Goal: Task Accomplishment & Management: Complete application form

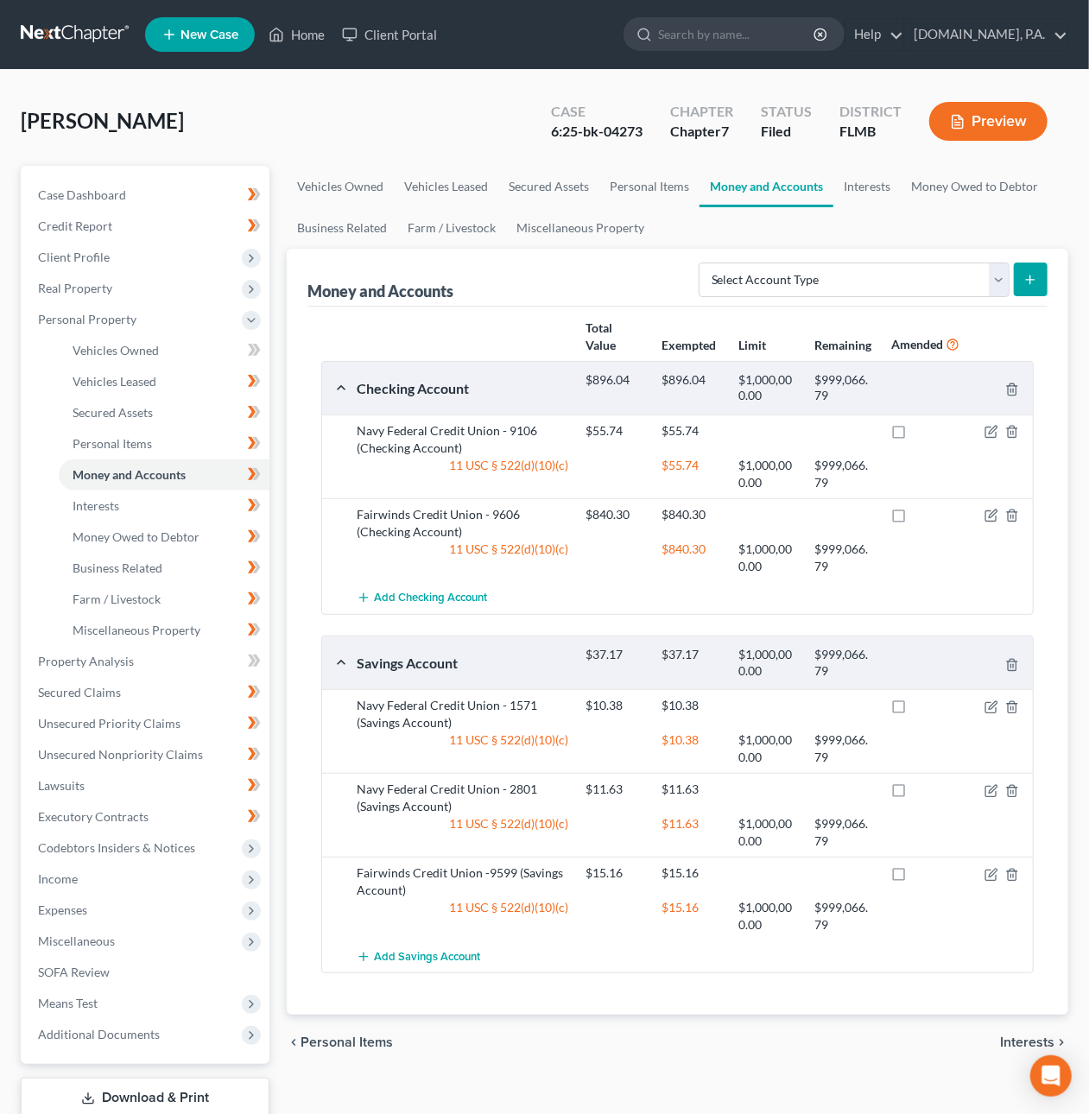
click at [58, 28] on link at bounding box center [76, 34] width 111 height 31
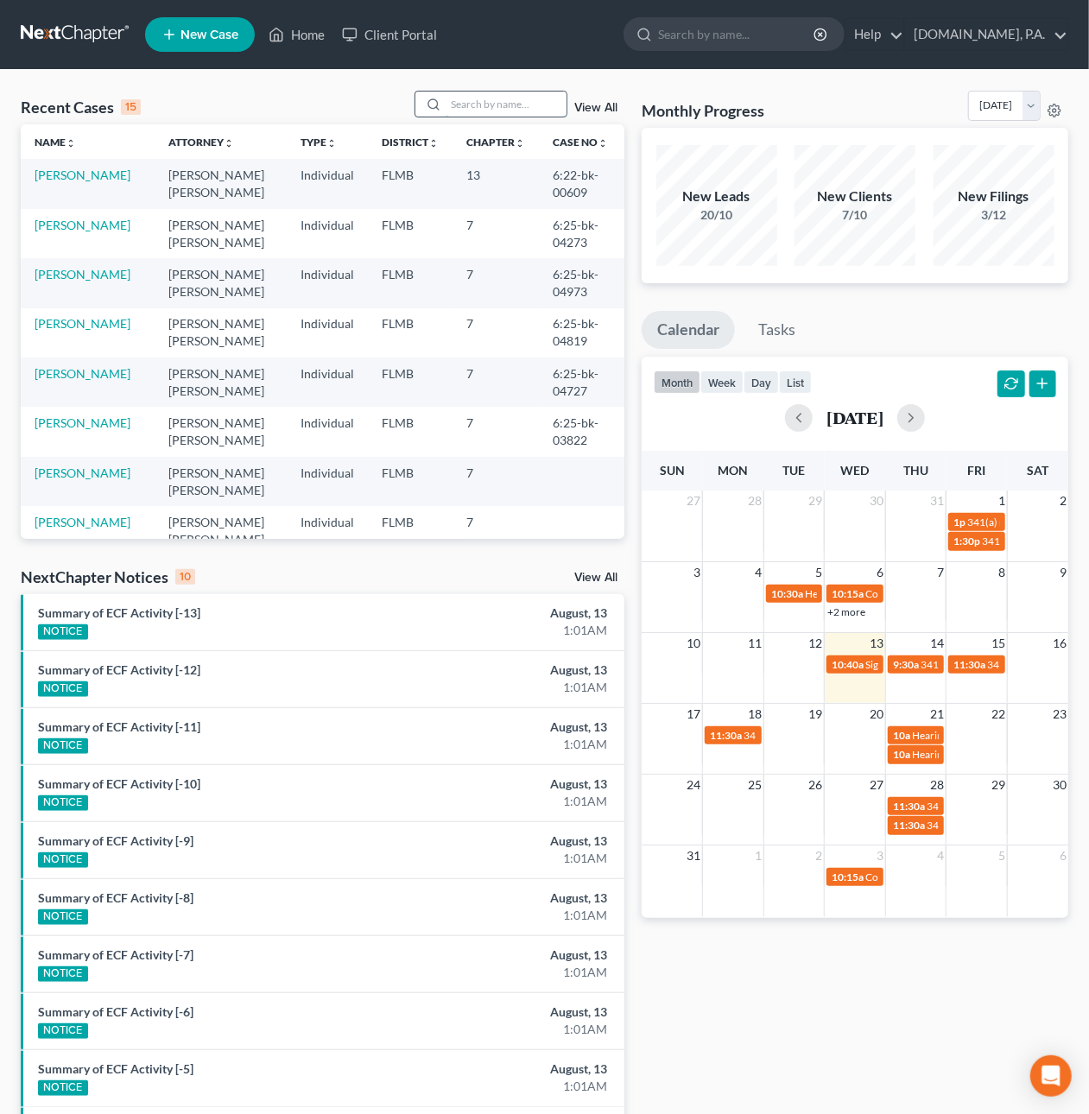
click at [474, 101] on input "search" at bounding box center [506, 104] width 121 height 25
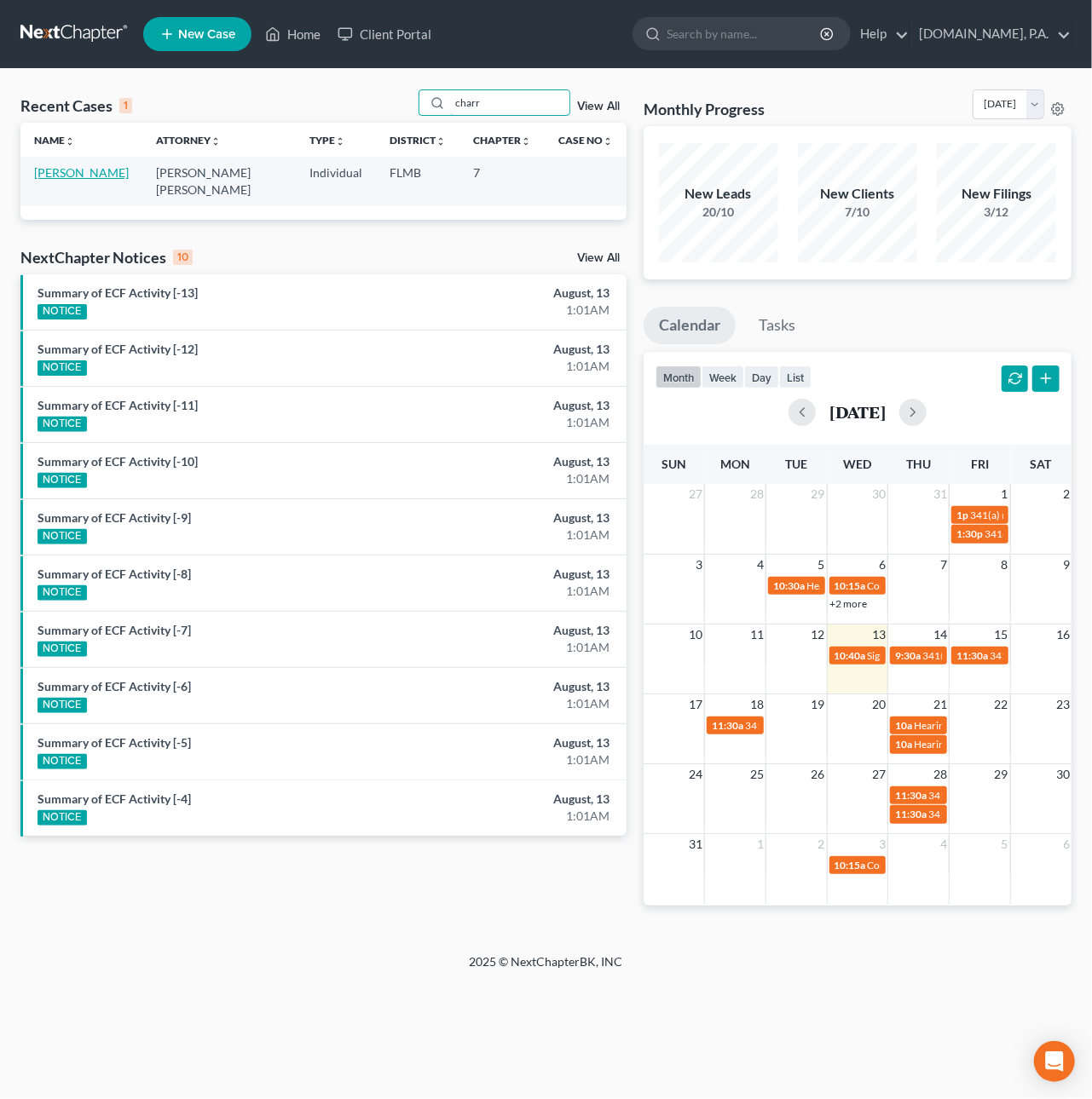
type input "charr"
click at [74, 173] on link "[PERSON_NAME]" at bounding box center [82, 173] width 95 height 15
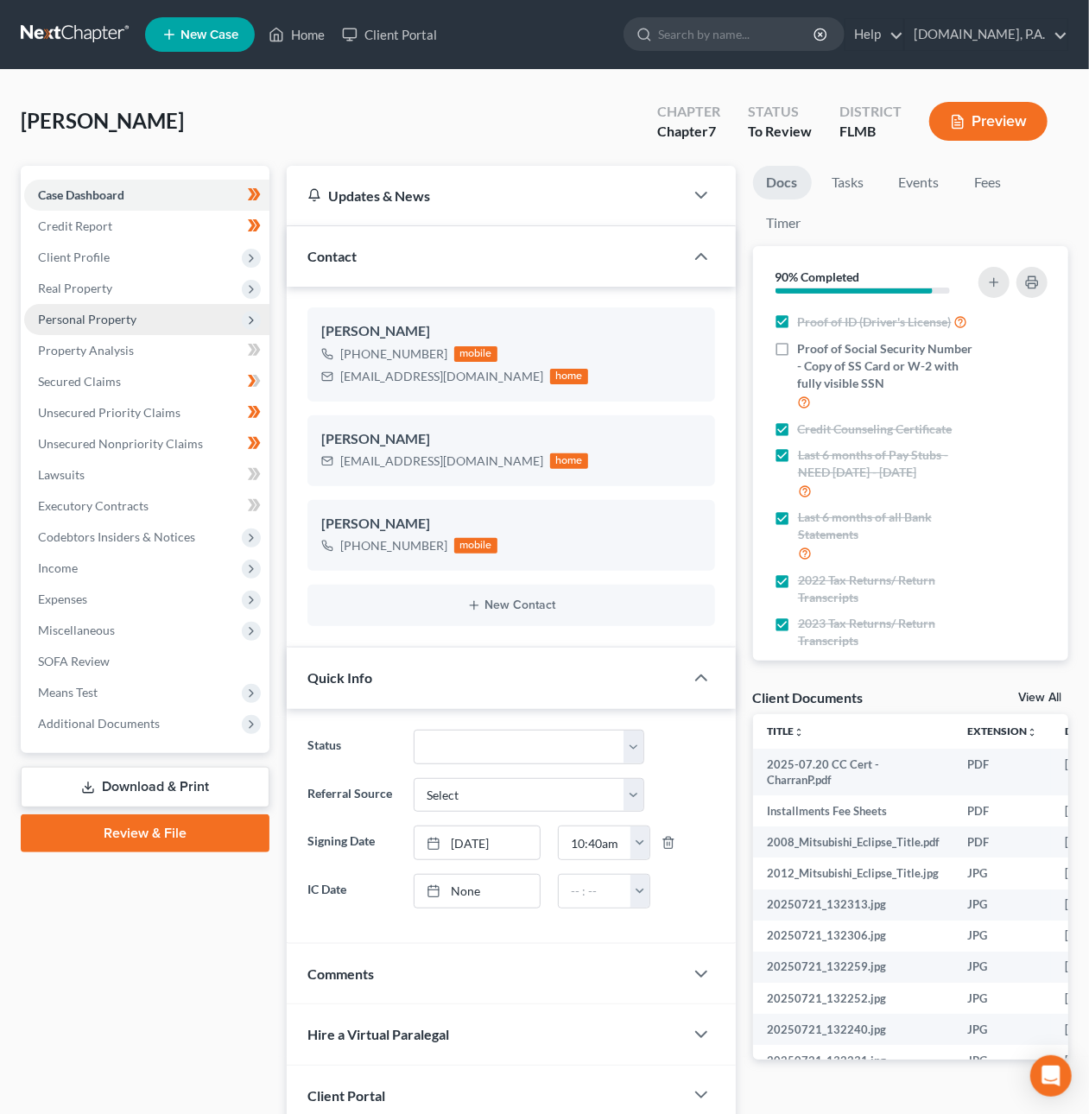
click at [98, 312] on span "Personal Property" at bounding box center [87, 319] width 98 height 15
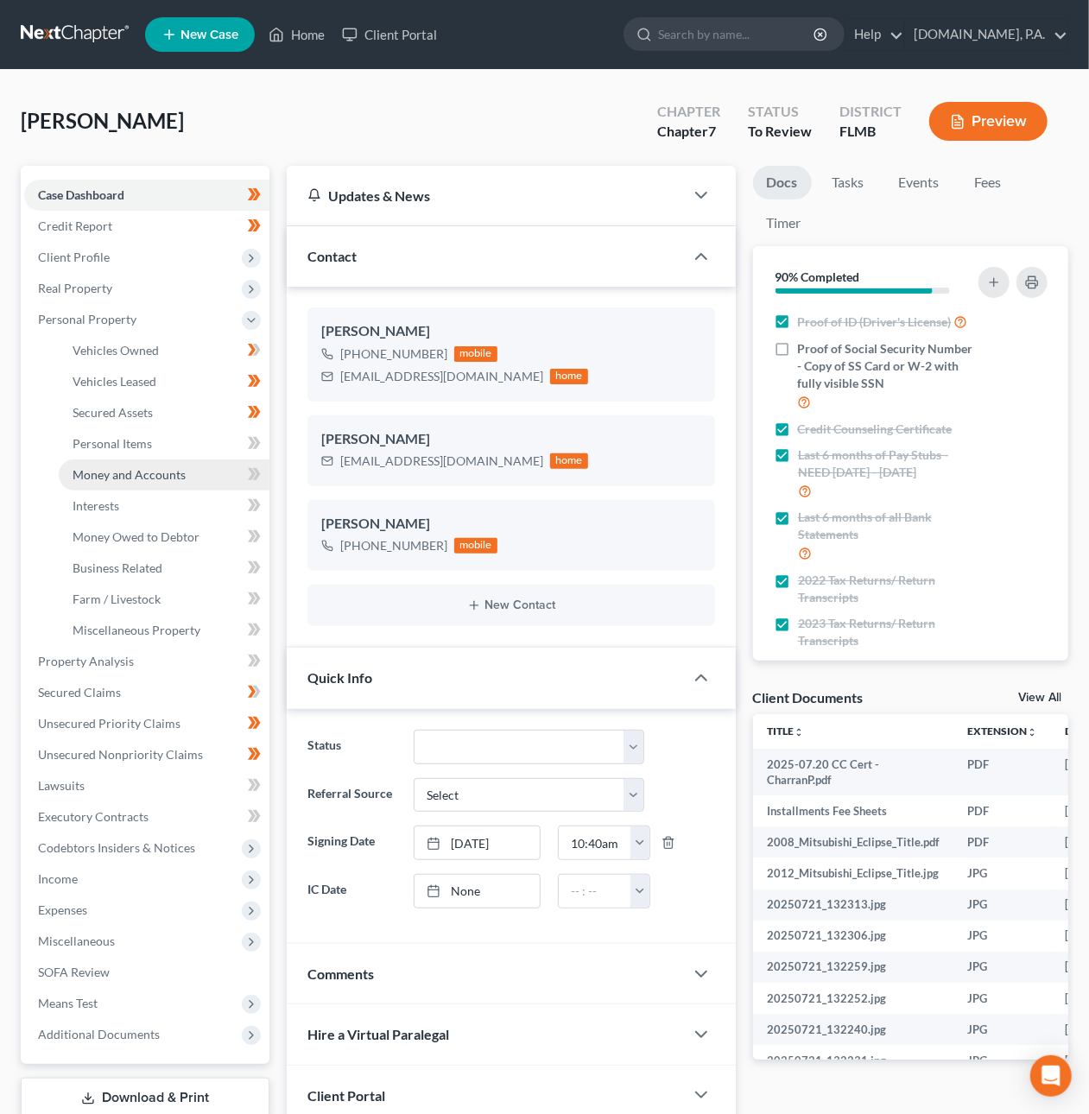
click at [147, 469] on span "Money and Accounts" at bounding box center [129, 474] width 113 height 15
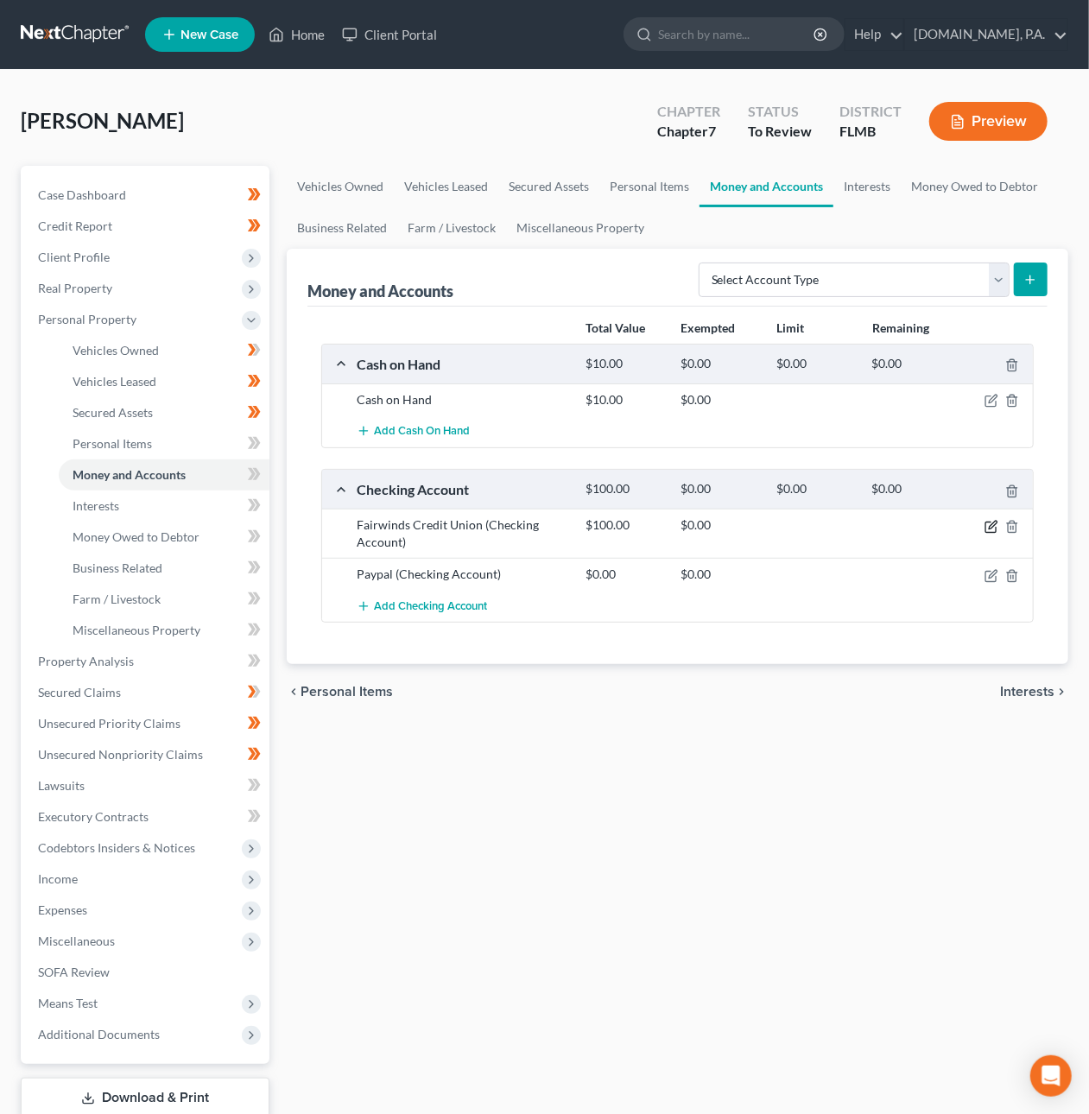
click at [987, 526] on icon "button" at bounding box center [992, 527] width 14 height 14
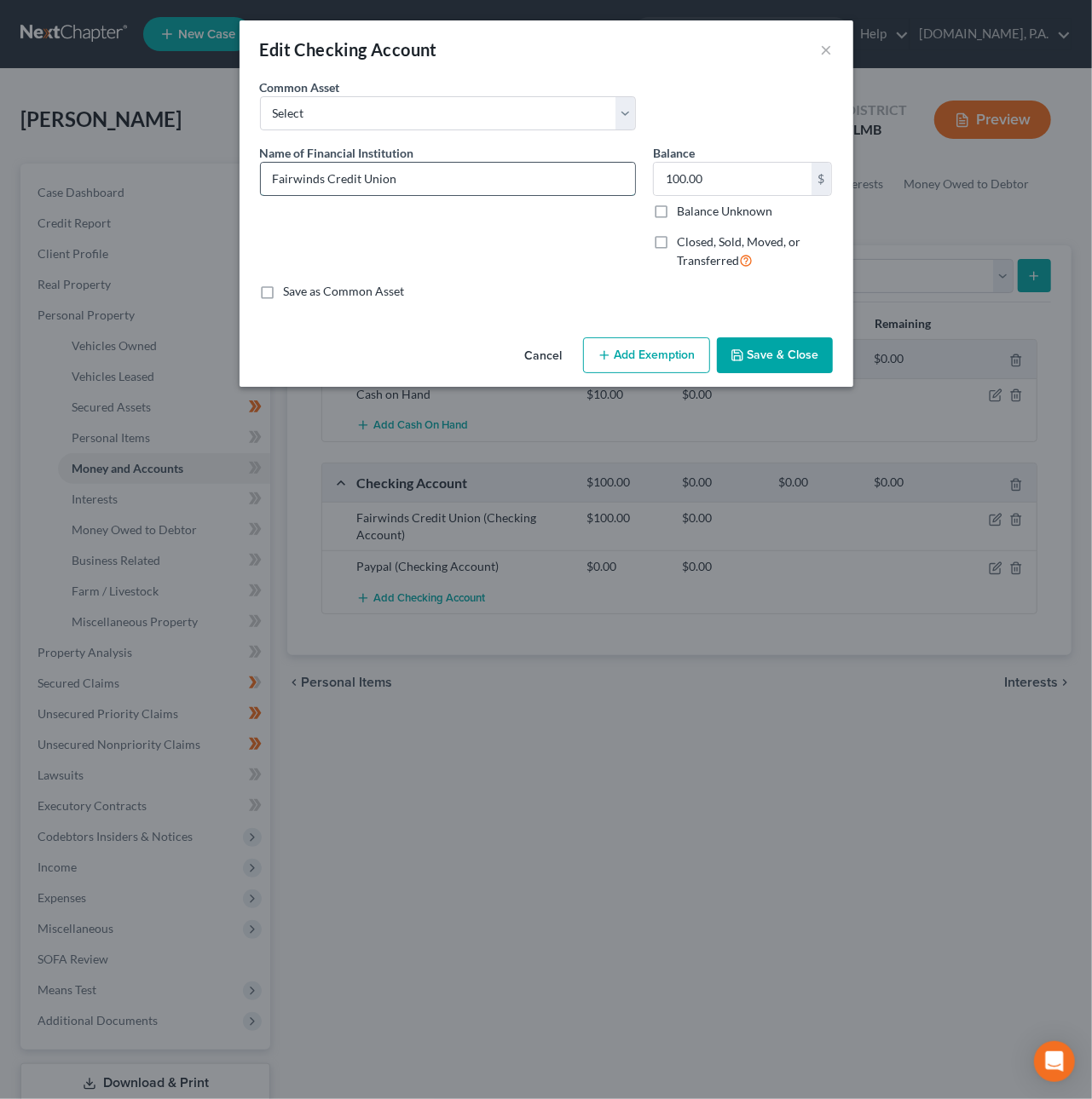
click at [419, 190] on input "Fairwinds Credit Union" at bounding box center [447, 179] width 374 height 33
type input "Fairwinds Credit Union - 7351"
type input "1,074.78"
click at [738, 360] on icon "button" at bounding box center [737, 355] width 10 height 10
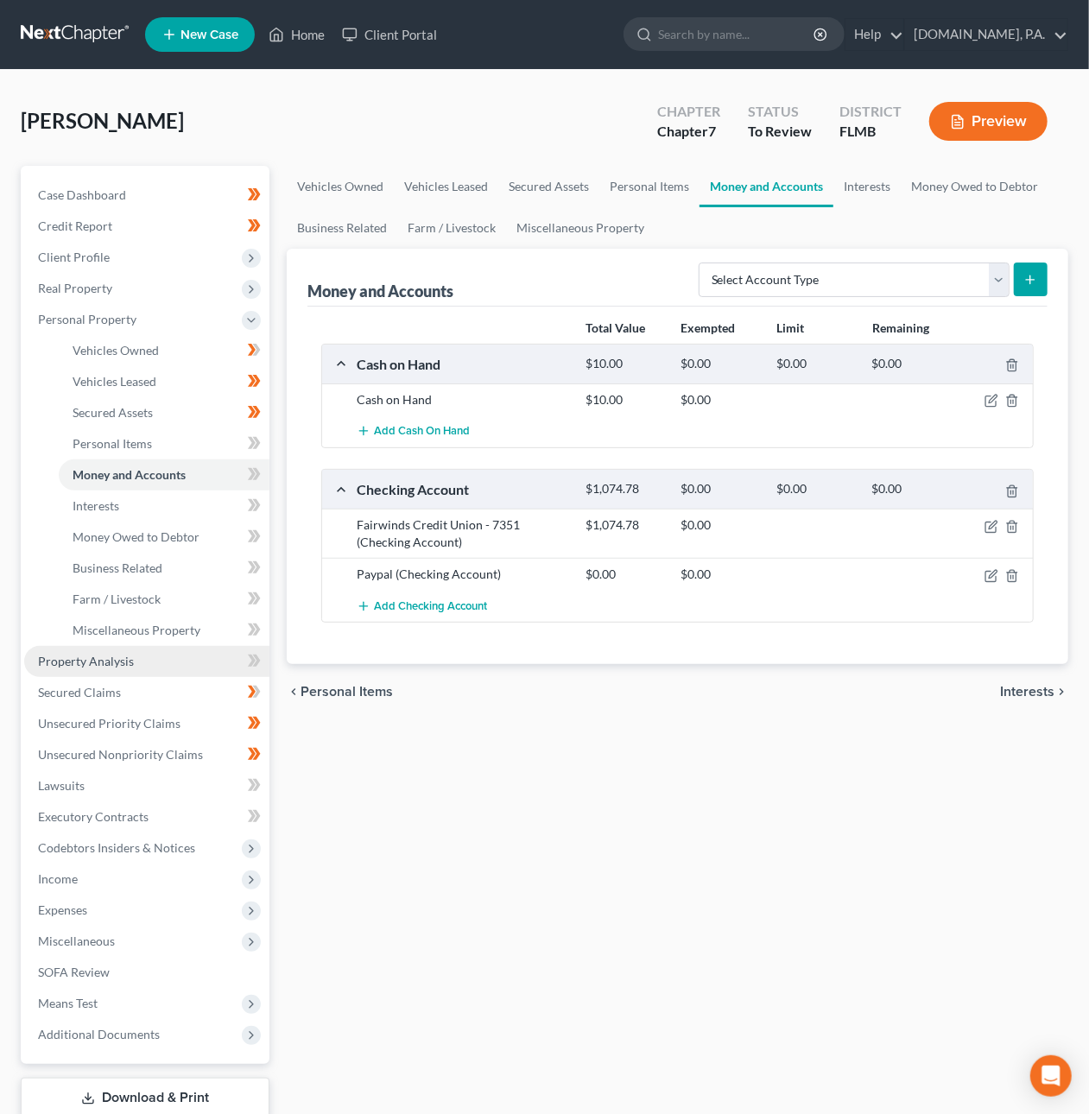
click at [136, 653] on link "Property Analysis" at bounding box center [146, 661] width 245 height 31
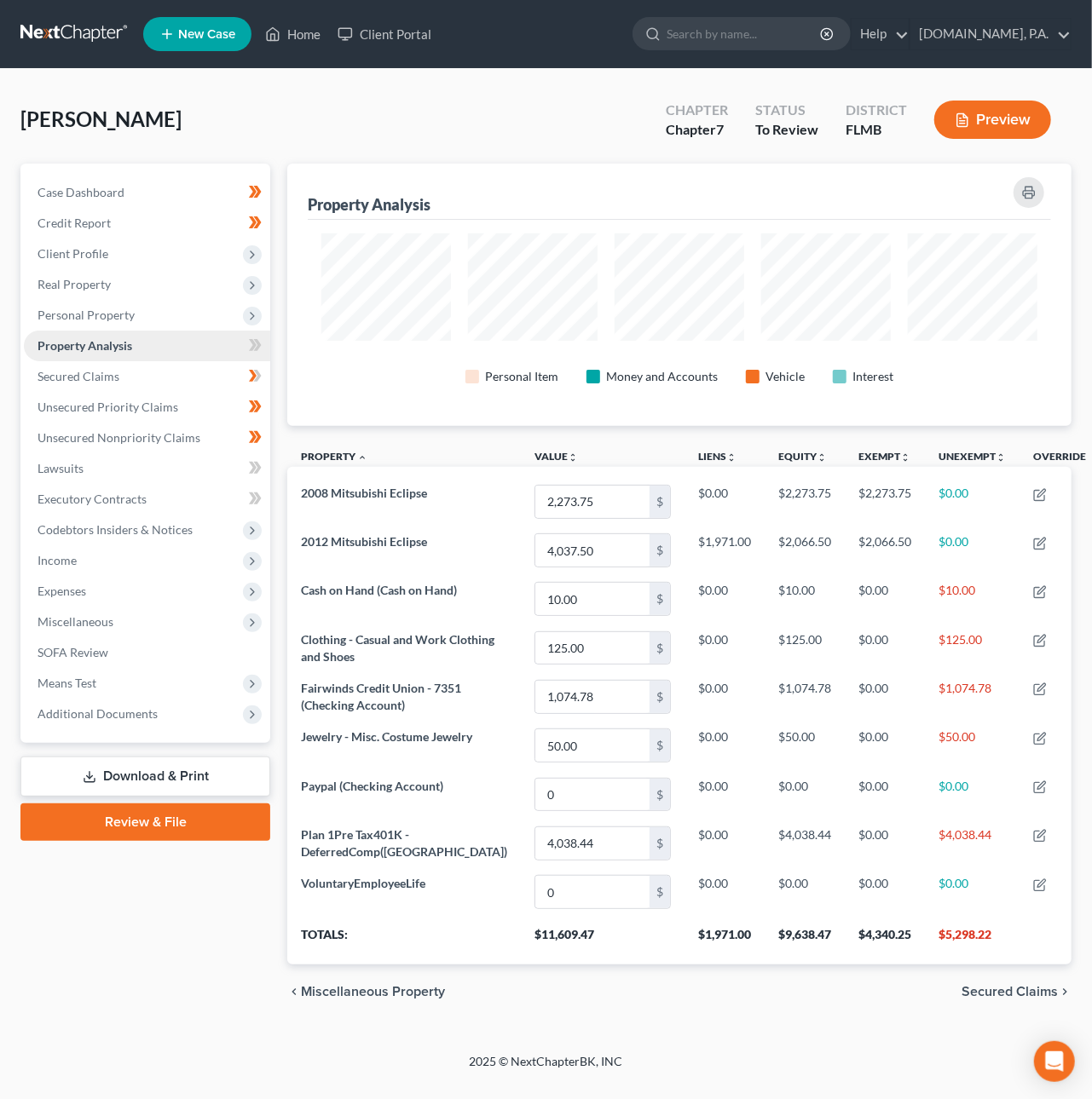
scroll to position [263, 784]
click at [974, 128] on button "Preview" at bounding box center [992, 119] width 116 height 38
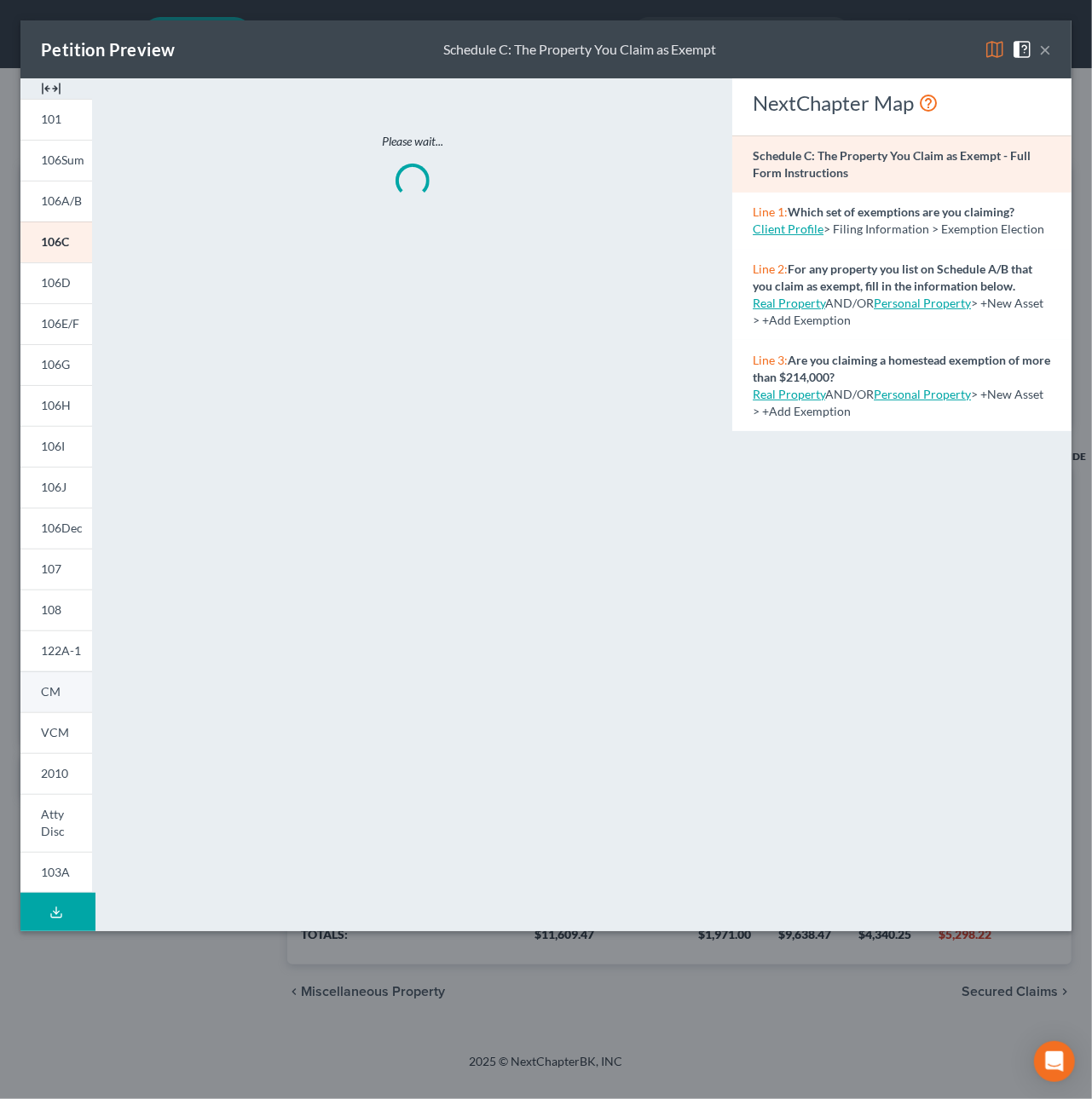
click at [72, 694] on link "CM" at bounding box center [56, 692] width 72 height 40
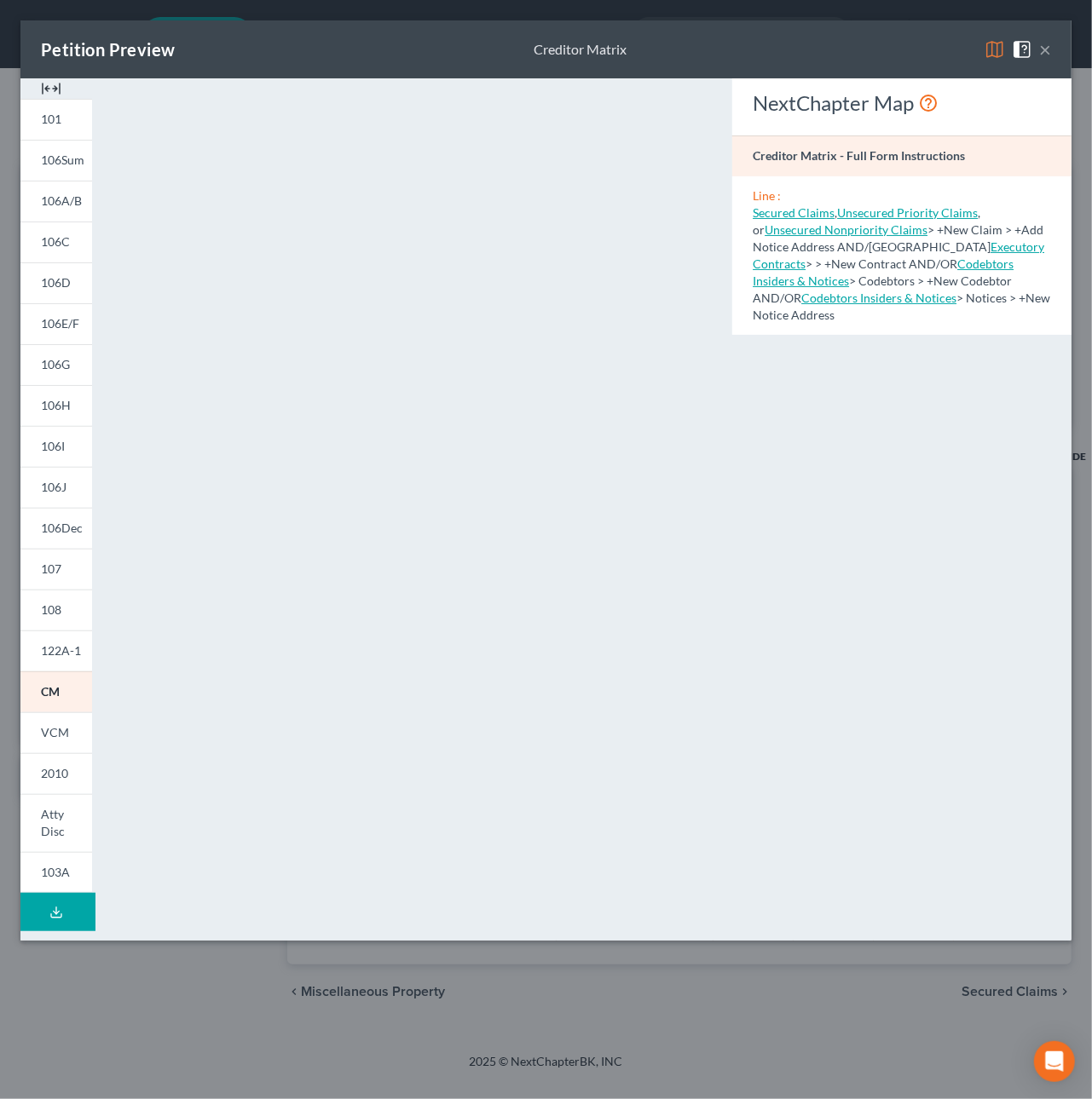
click at [1048, 53] on button "×" at bounding box center [1045, 49] width 12 height 21
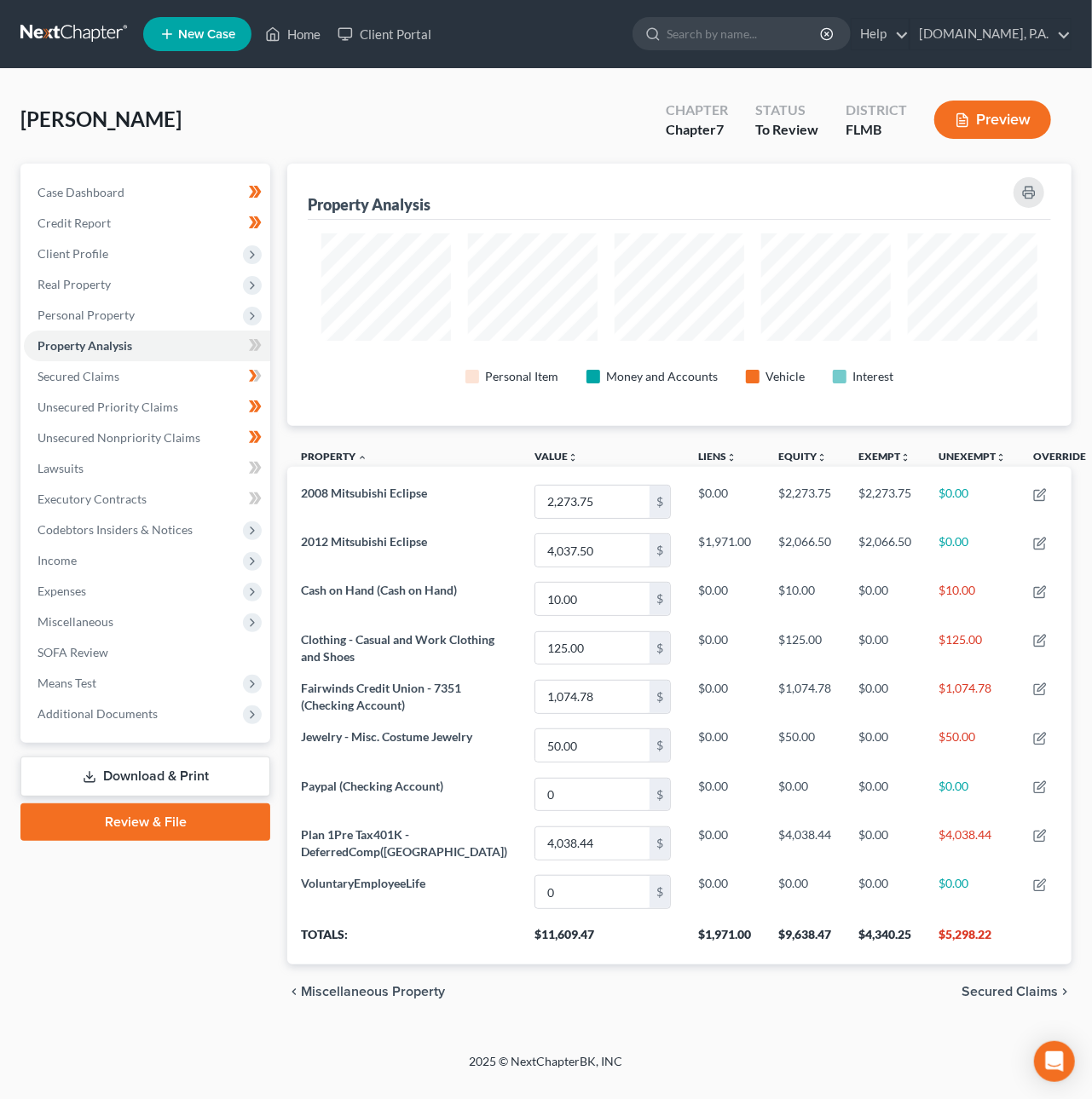
click at [41, 27] on link at bounding box center [75, 34] width 109 height 31
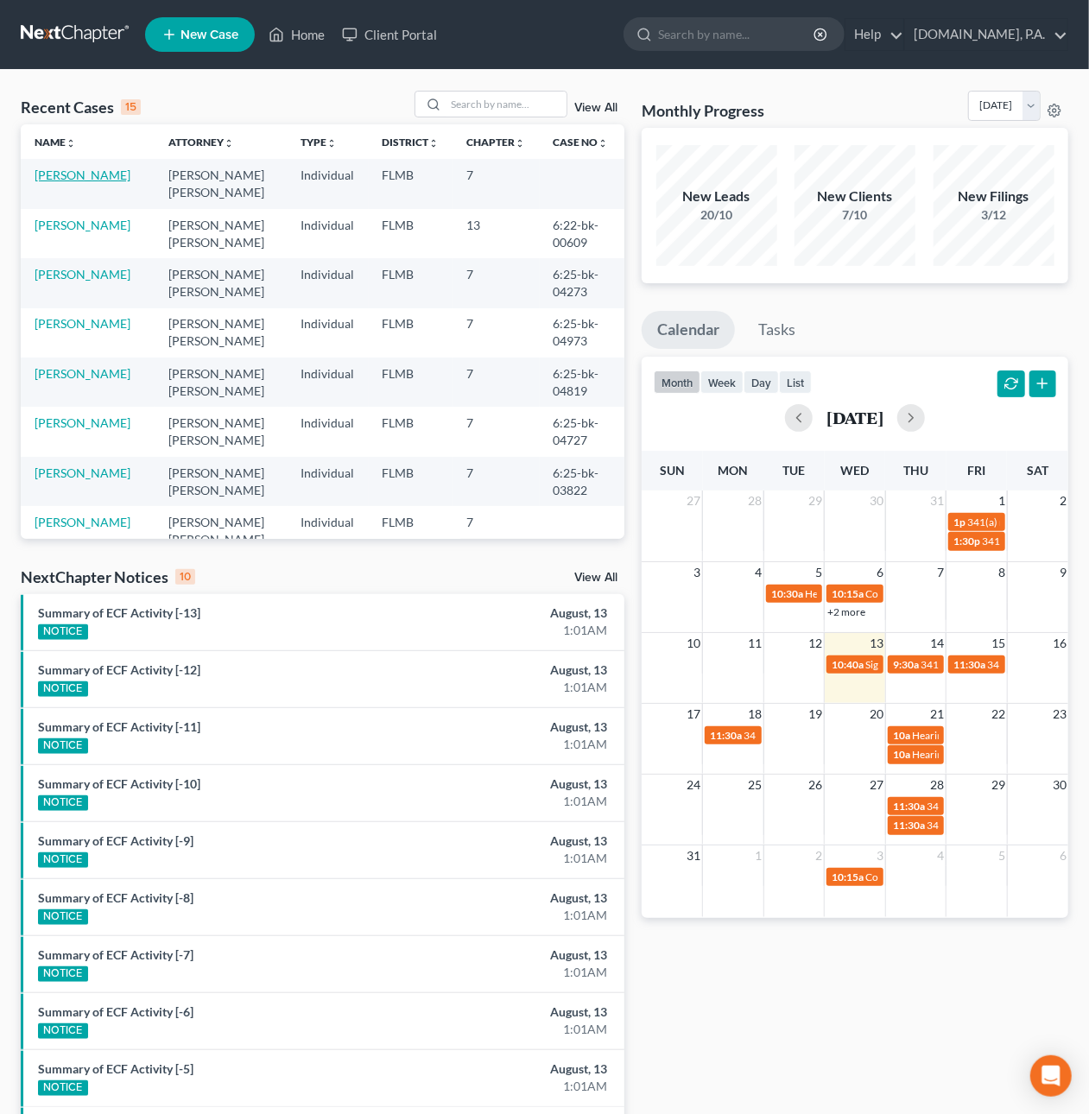
click at [104, 175] on link "[PERSON_NAME]" at bounding box center [83, 175] width 96 height 15
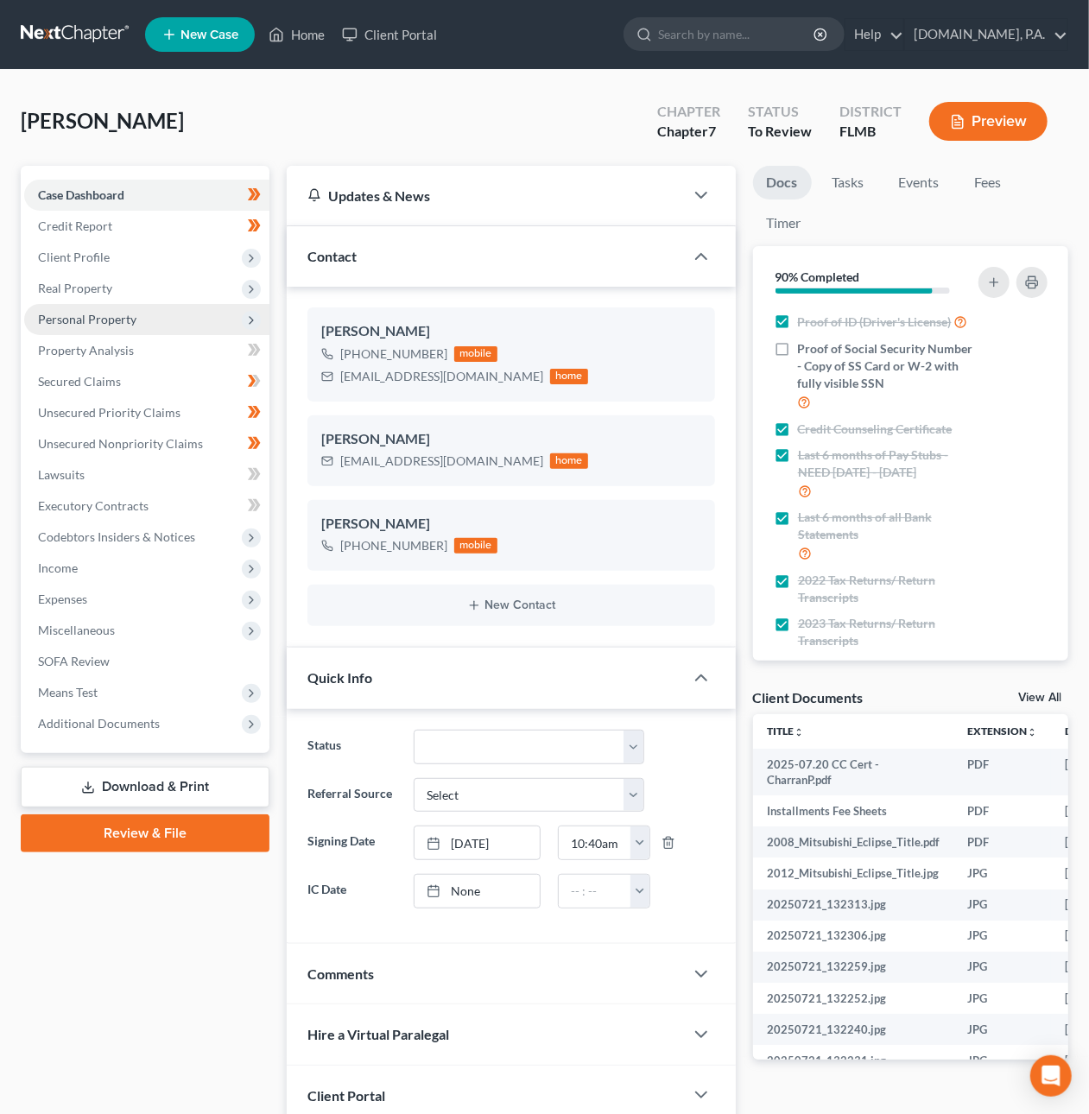
click at [118, 319] on span "Personal Property" at bounding box center [87, 319] width 98 height 15
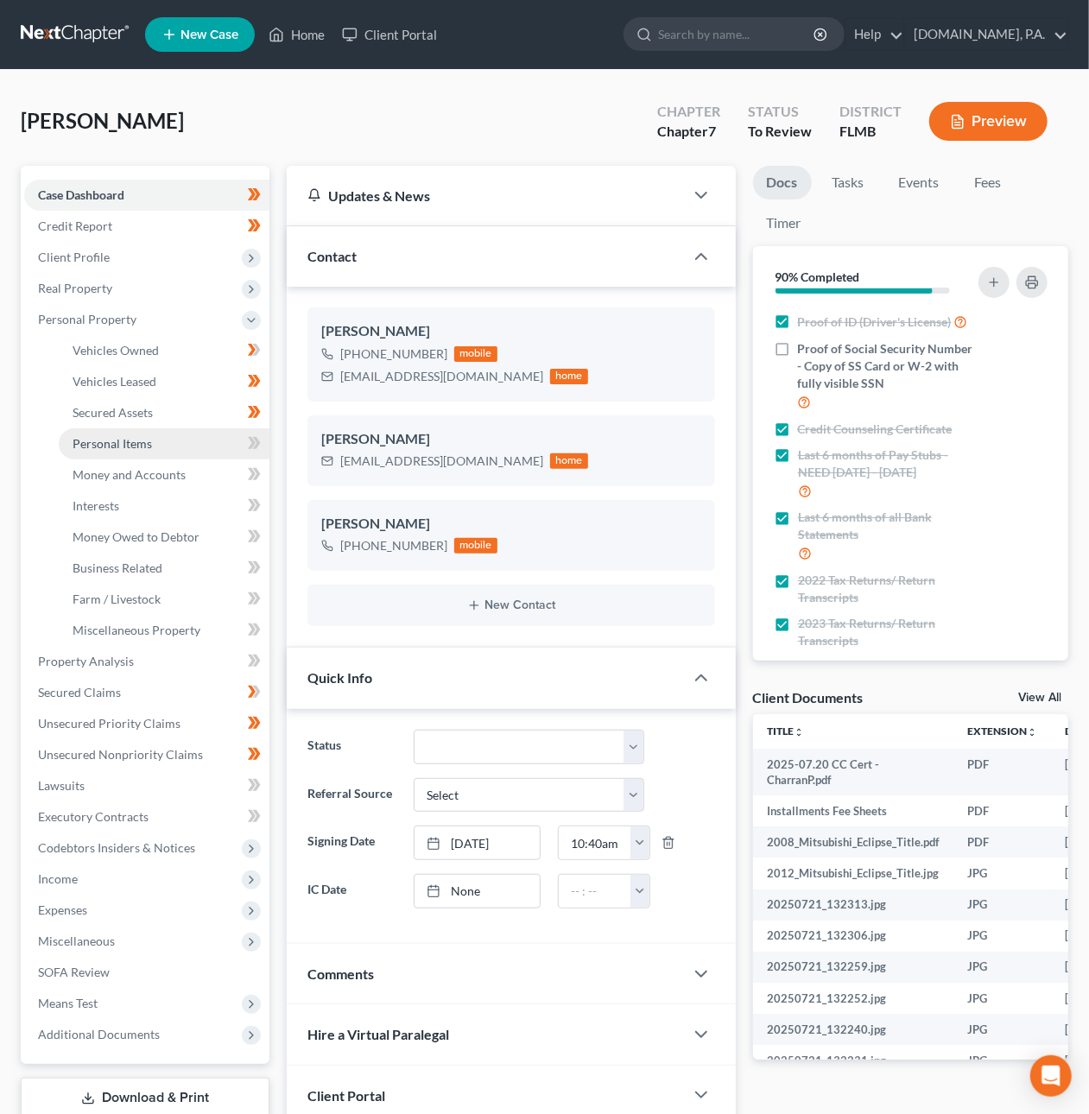
click at [129, 436] on span "Personal Items" at bounding box center [112, 443] width 79 height 15
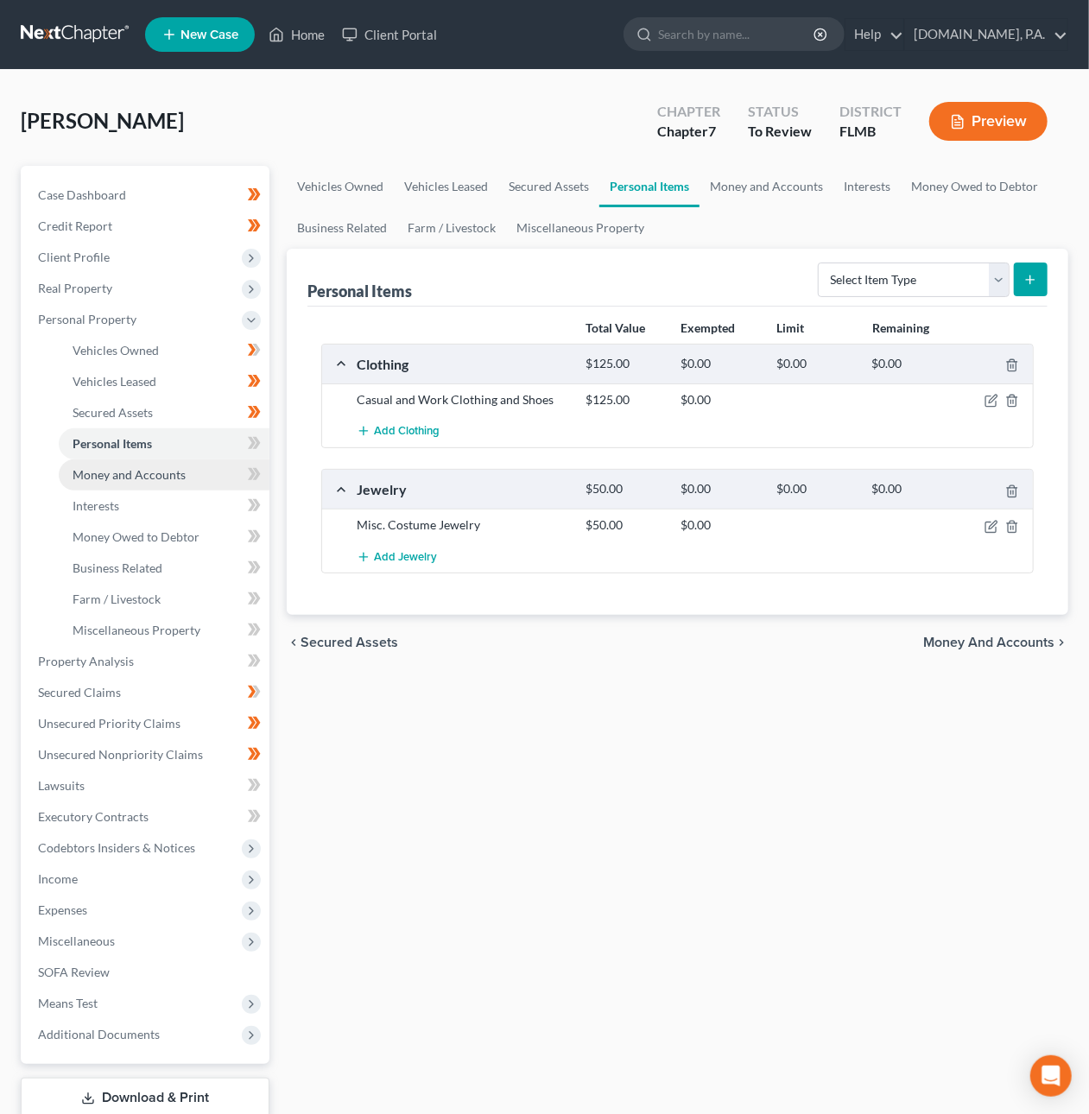
click at [155, 477] on span "Money and Accounts" at bounding box center [129, 474] width 113 height 15
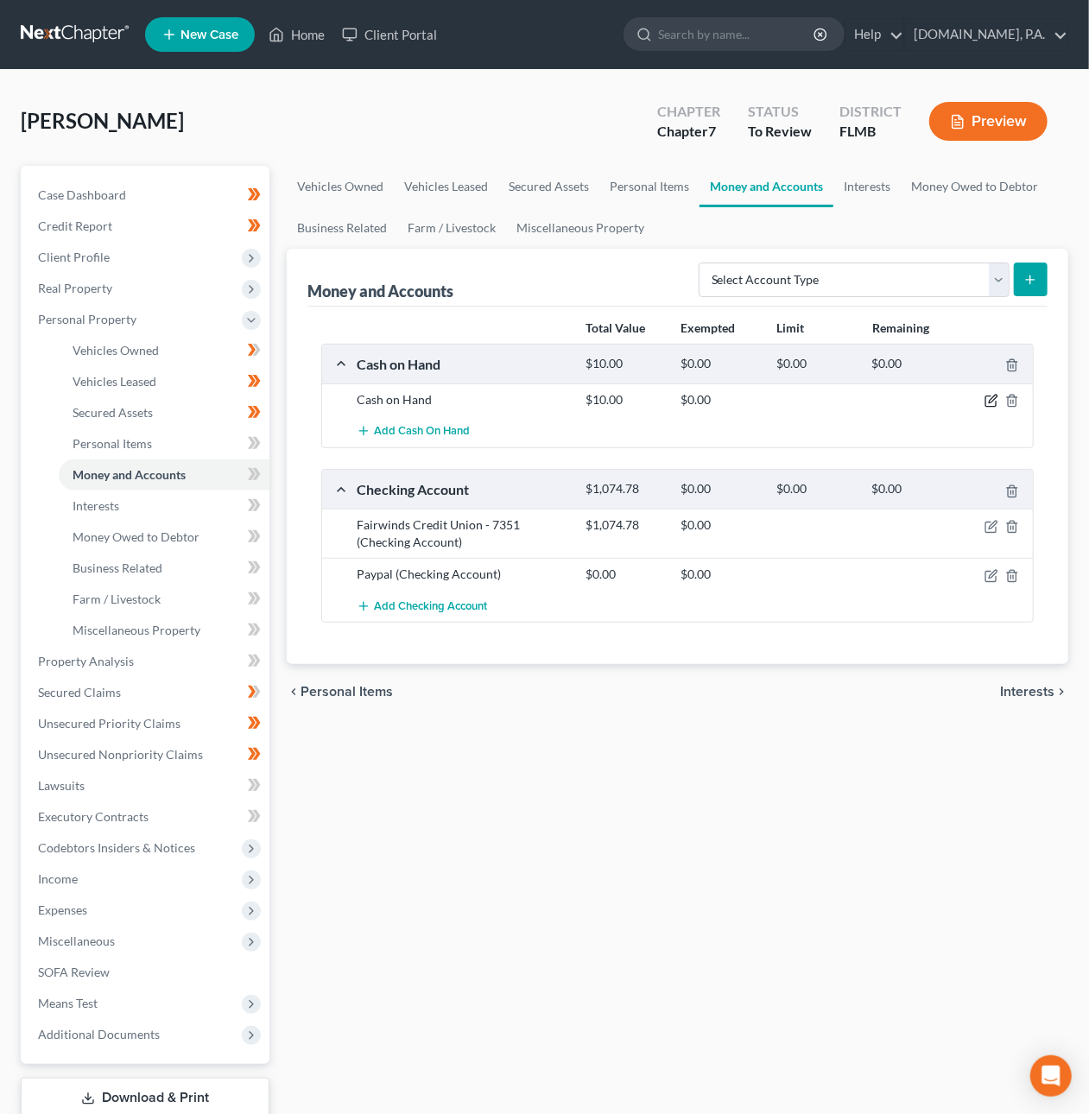
click at [993, 403] on icon "button" at bounding box center [992, 401] width 14 height 14
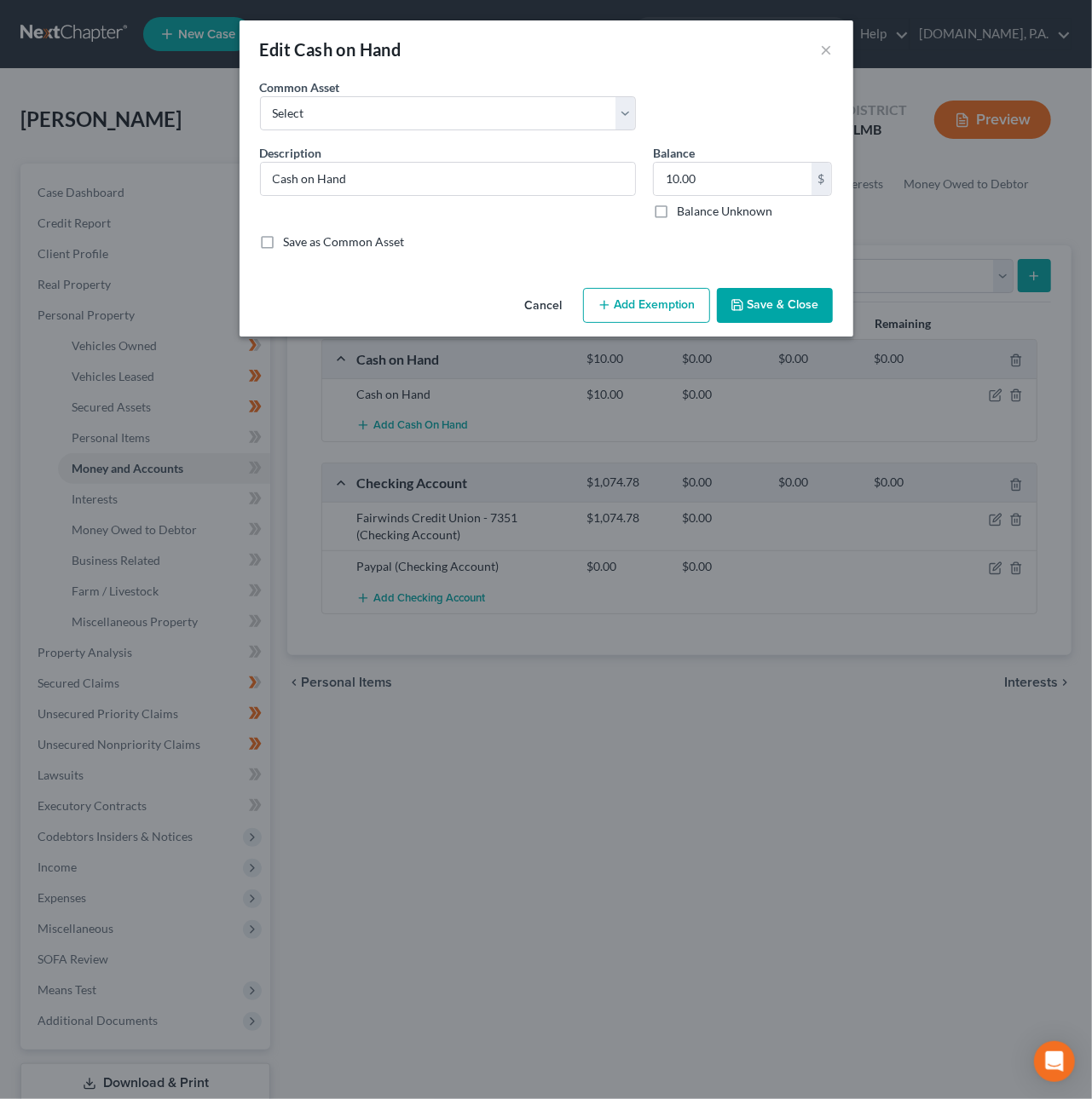
click at [634, 304] on button "Add Exemption" at bounding box center [646, 306] width 127 height 36
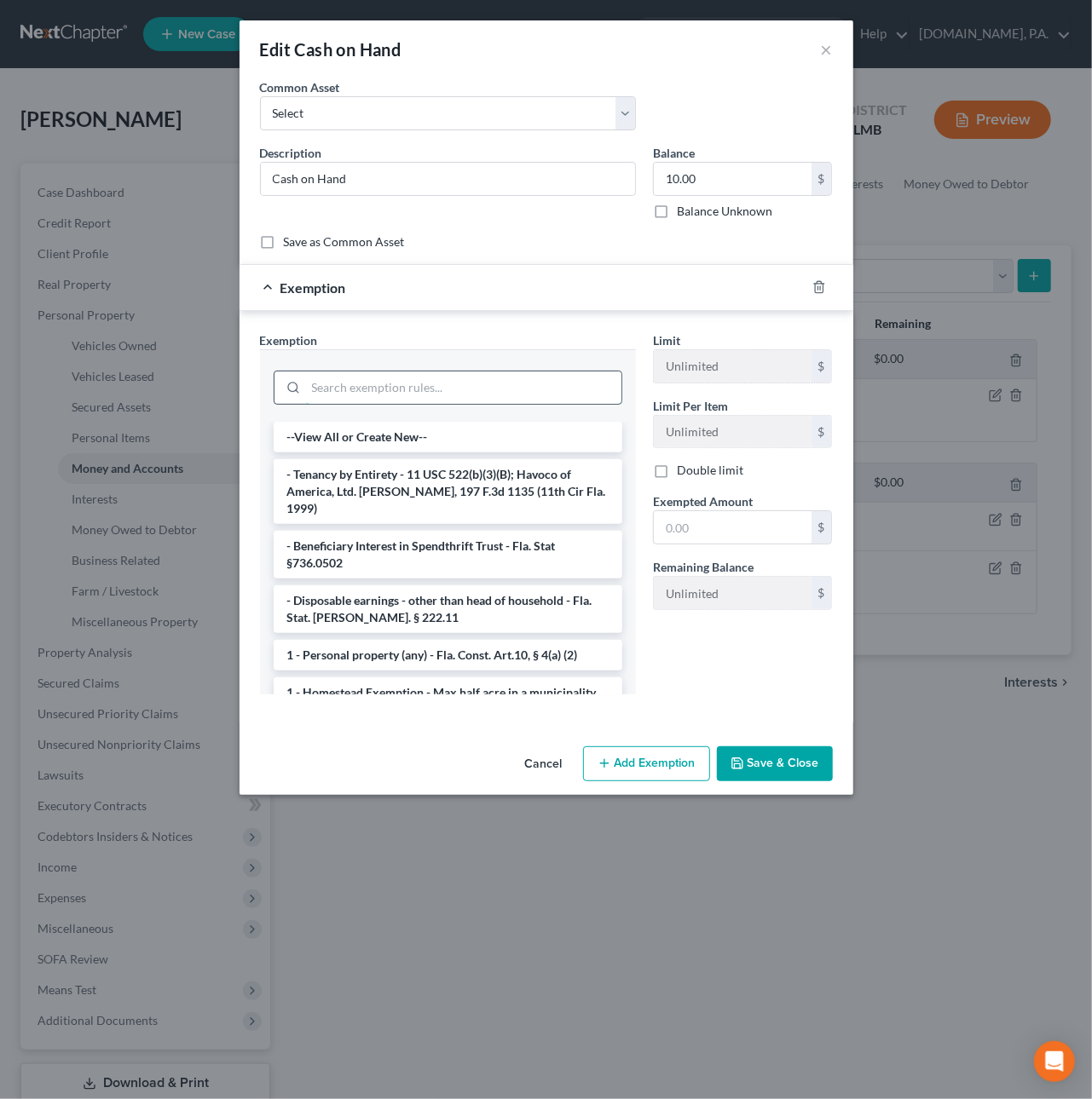
click at [400, 393] on input "search" at bounding box center [464, 388] width 316 height 33
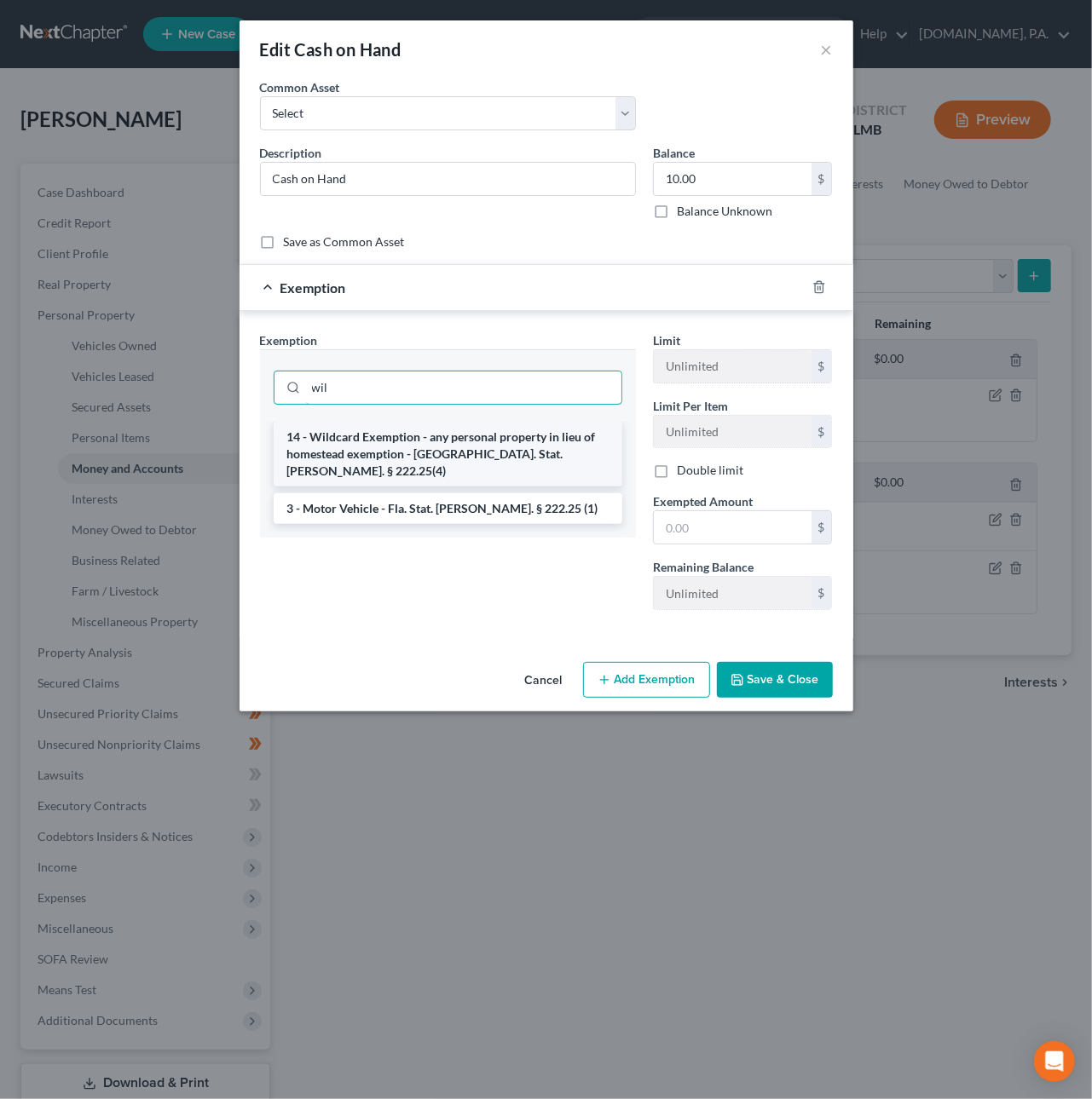
type input "wil"
click at [443, 437] on li "14 - Wildcard Exemption - any personal property in lieu of homestead exemption …" at bounding box center [447, 455] width 348 height 65
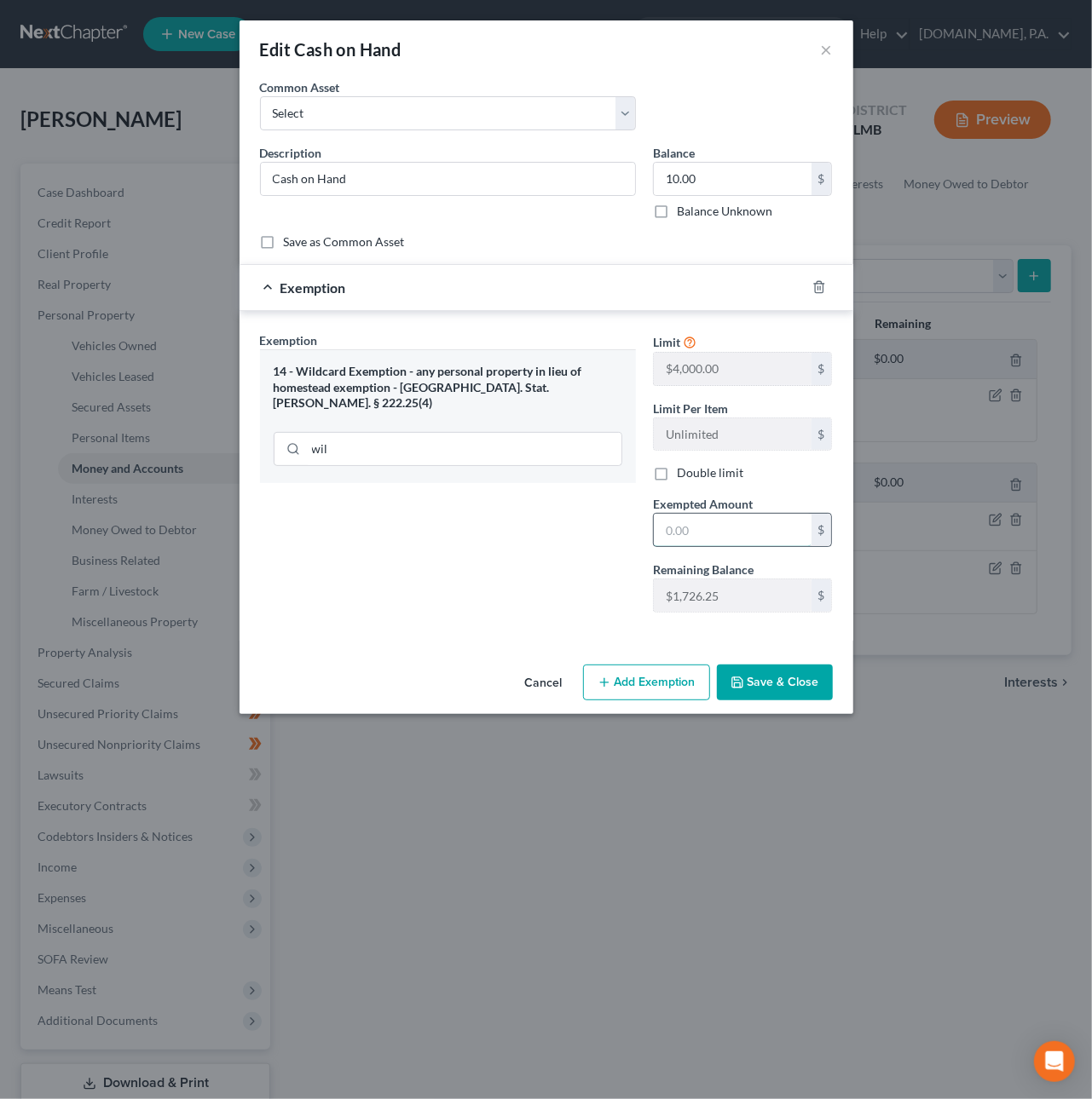
click at [701, 536] on input "text" at bounding box center [733, 530] width 158 height 33
type input "10"
click at [547, 568] on div "Exemption Set must be selected for CA. Exemption * 14 - Wildcard Exemption - an…" at bounding box center [448, 478] width 393 height 295
click at [797, 686] on button "Save & Close" at bounding box center [774, 683] width 115 height 36
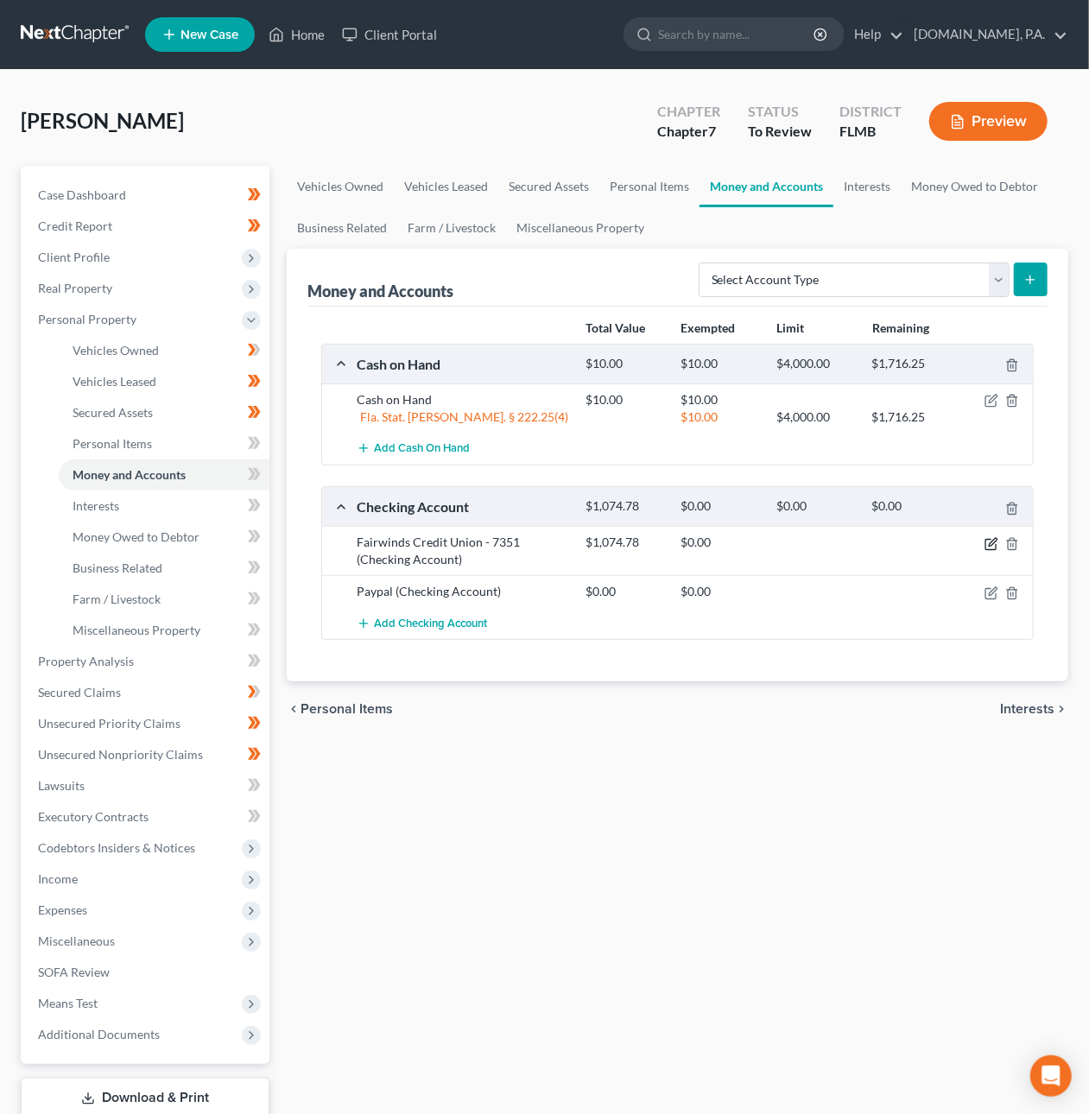
click at [988, 543] on icon "button" at bounding box center [992, 544] width 14 height 14
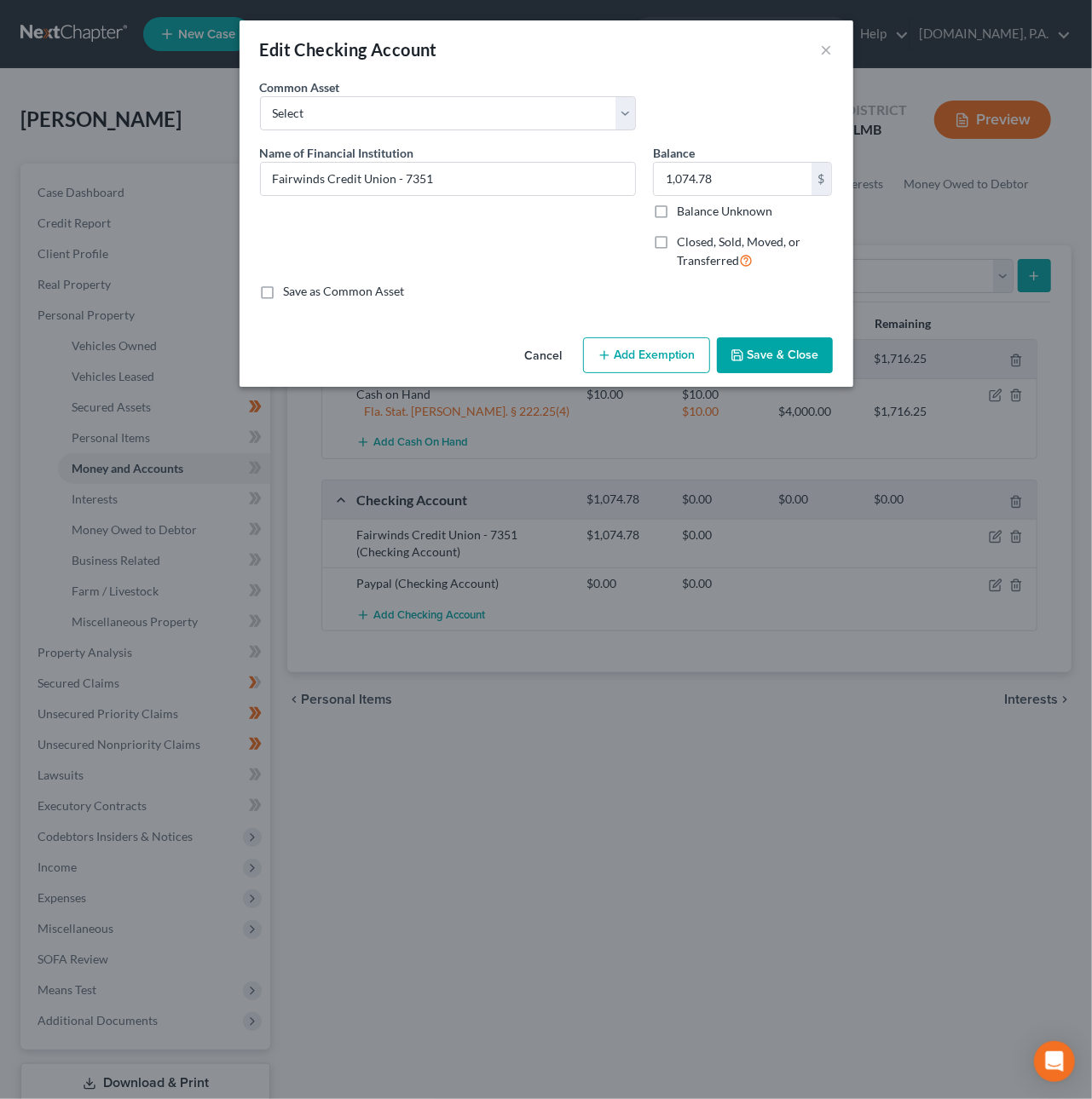
click at [651, 357] on button "Add Exemption" at bounding box center [646, 355] width 127 height 36
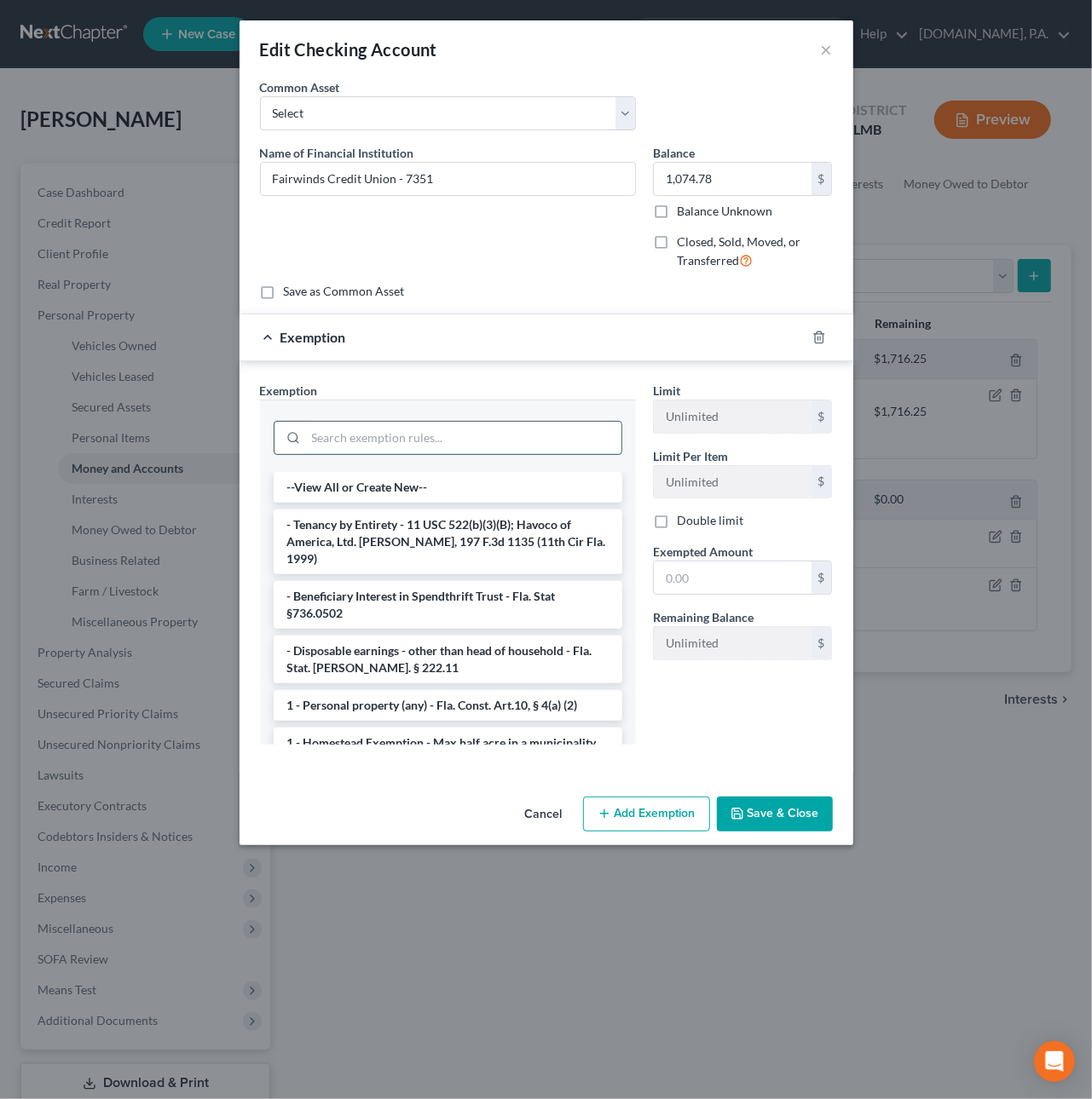
click at [388, 449] on input "search" at bounding box center [464, 438] width 316 height 33
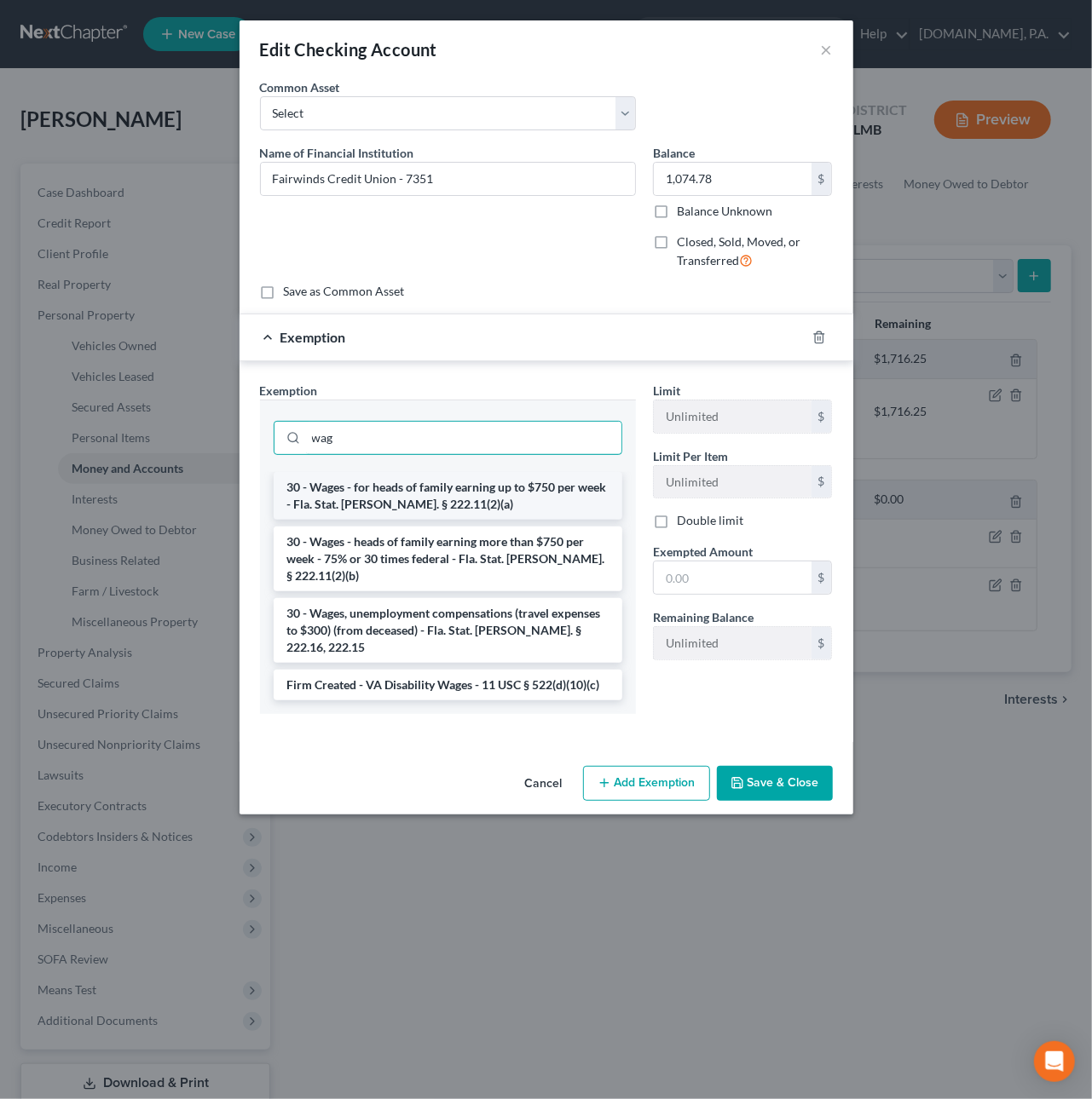
type input "wag"
click at [453, 490] on li "30 - Wages - for heads of family earning up to $750 per week - Fla. Stat. Ann. …" at bounding box center [447, 496] width 348 height 47
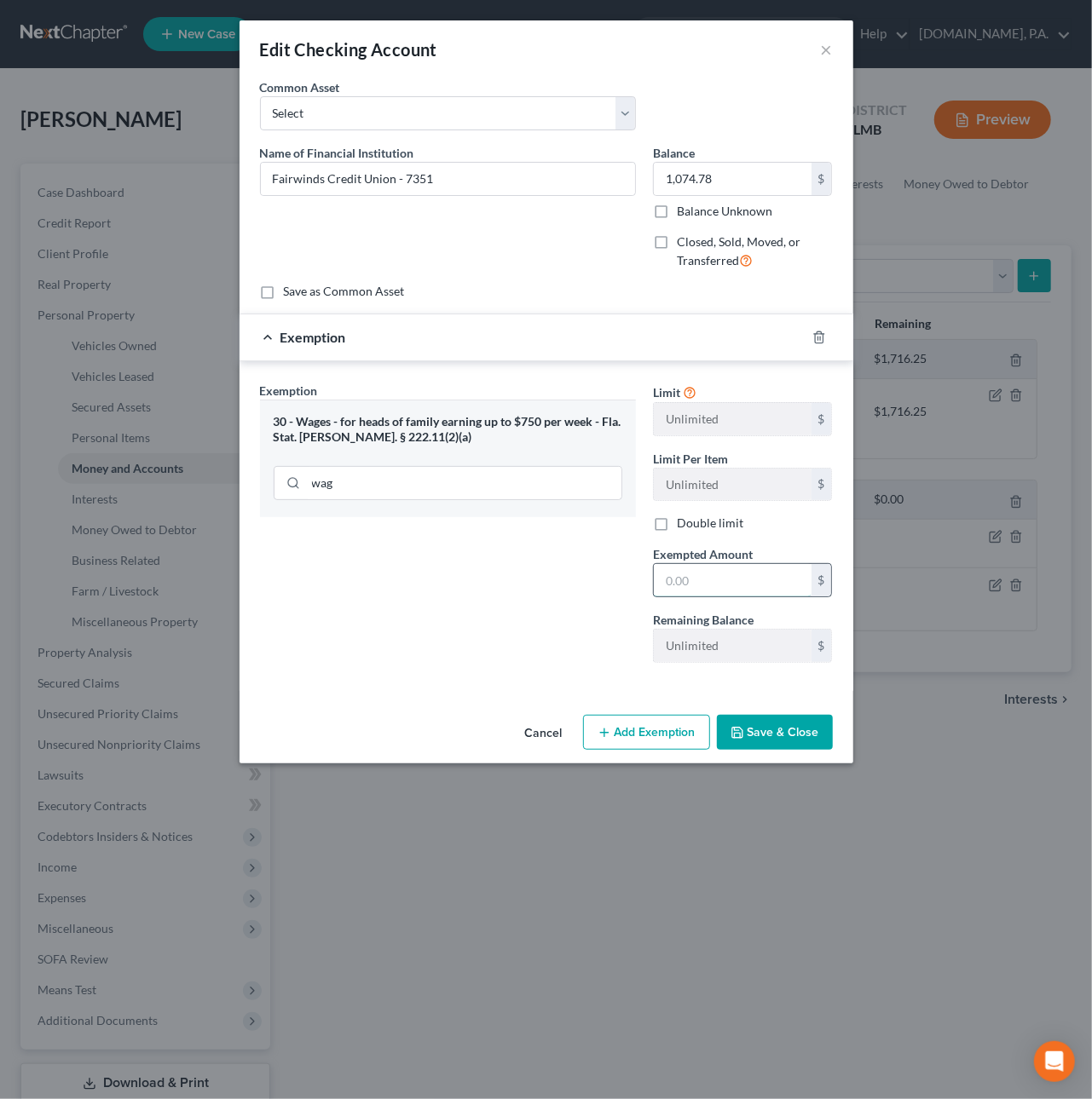
click at [751, 591] on input "text" at bounding box center [733, 580] width 158 height 33
type input "1,074.78"
click at [770, 727] on button "Save & Close" at bounding box center [774, 733] width 115 height 36
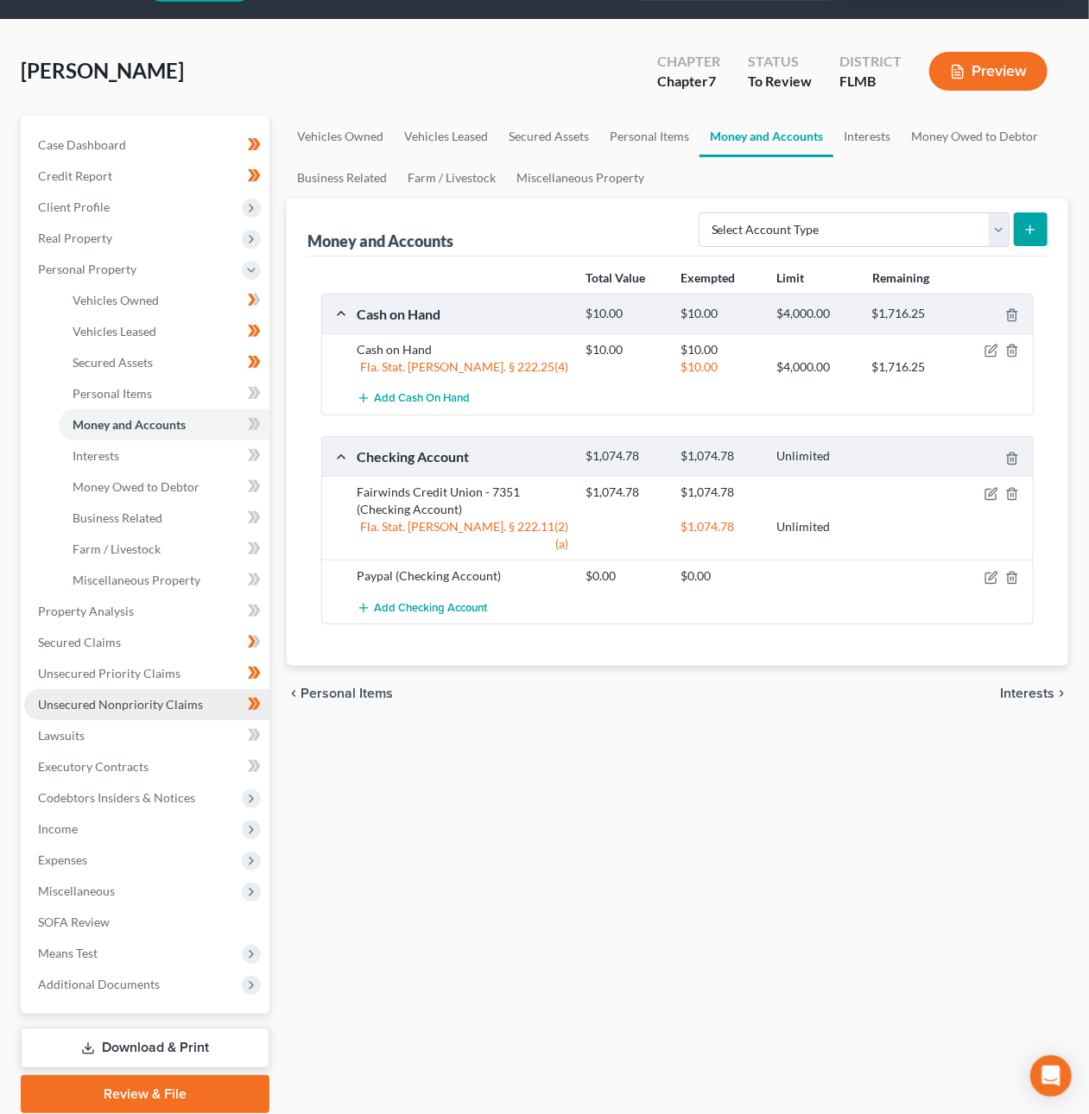
scroll to position [114, 0]
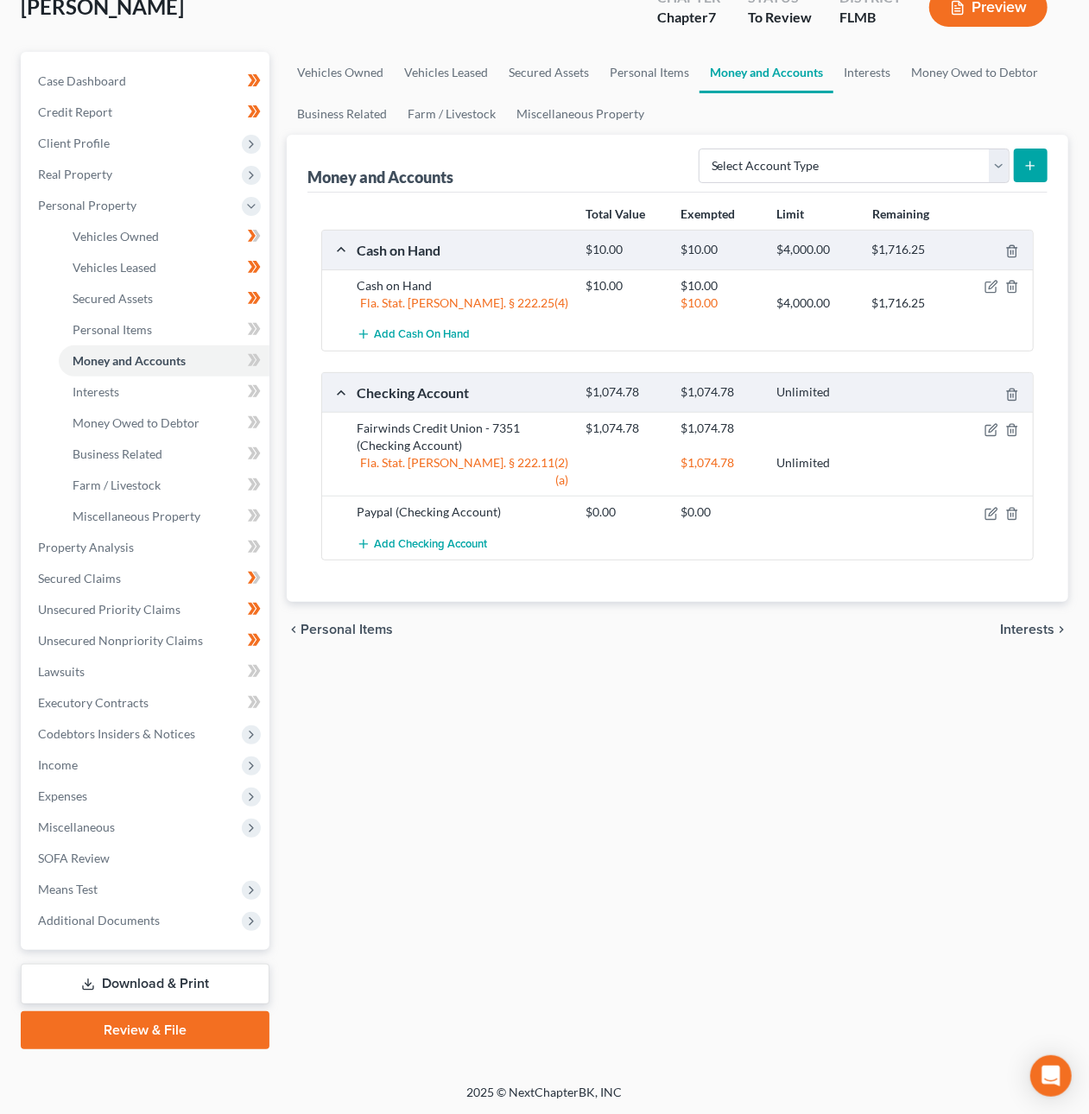
click at [177, 1031] on link "Review & File" at bounding box center [145, 1031] width 249 height 38
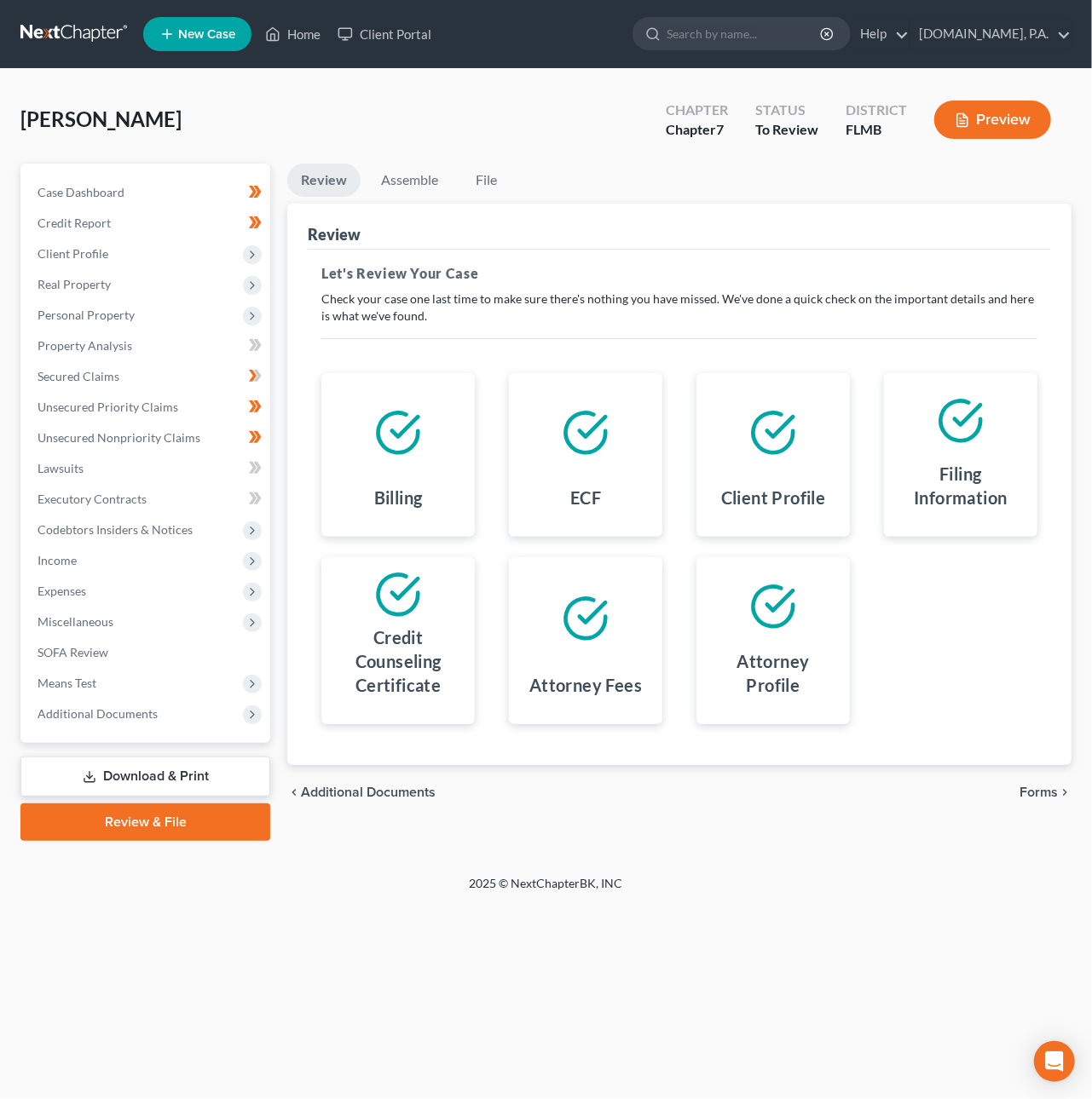
click at [1047, 787] on span "Forms" at bounding box center [1038, 792] width 38 height 14
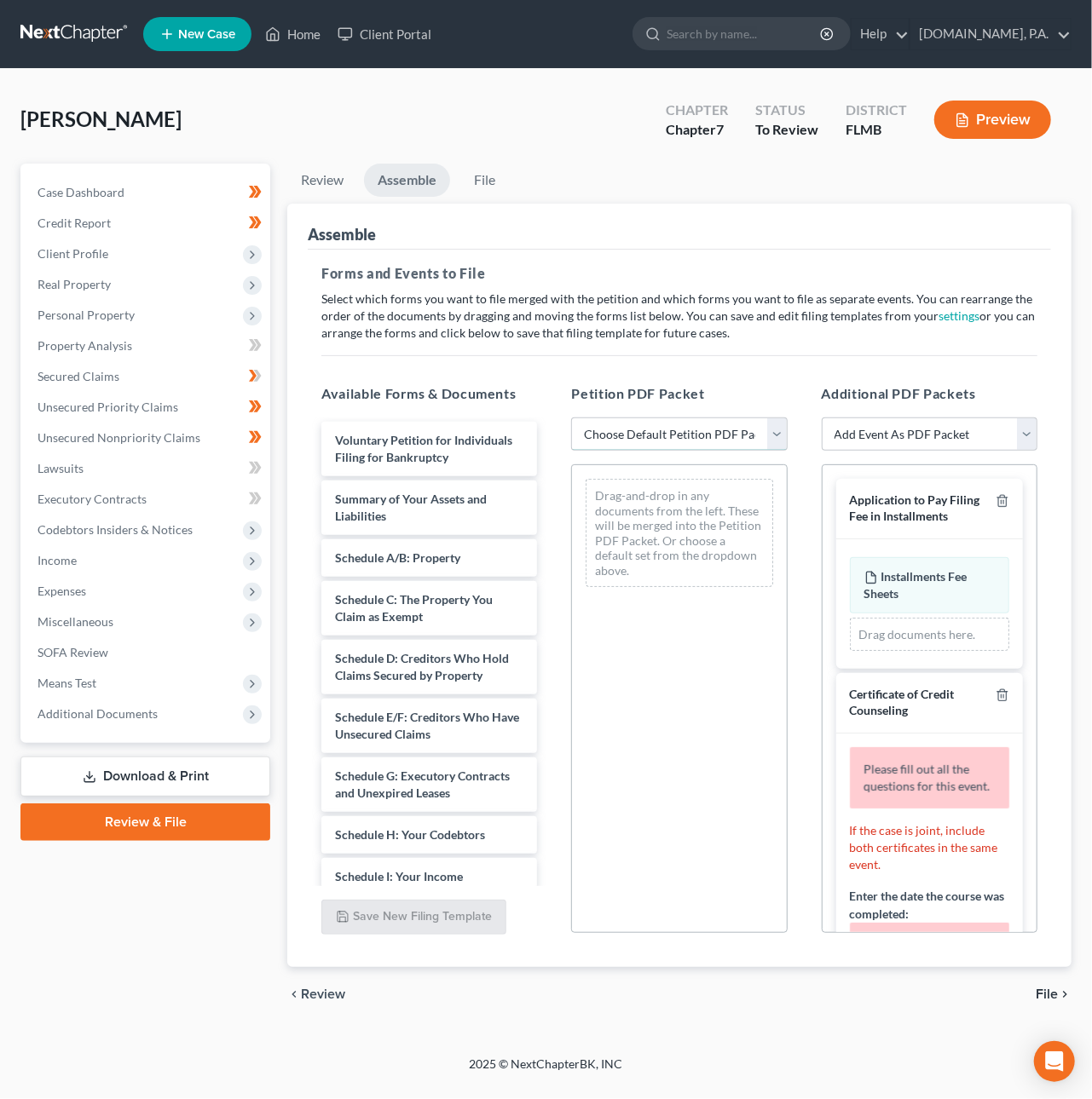
click at [639, 440] on select "Choose Default Petition PDF Packet Complete Bankruptcy Petition (all forms and …" at bounding box center [679, 434] width 216 height 35
select select "1"
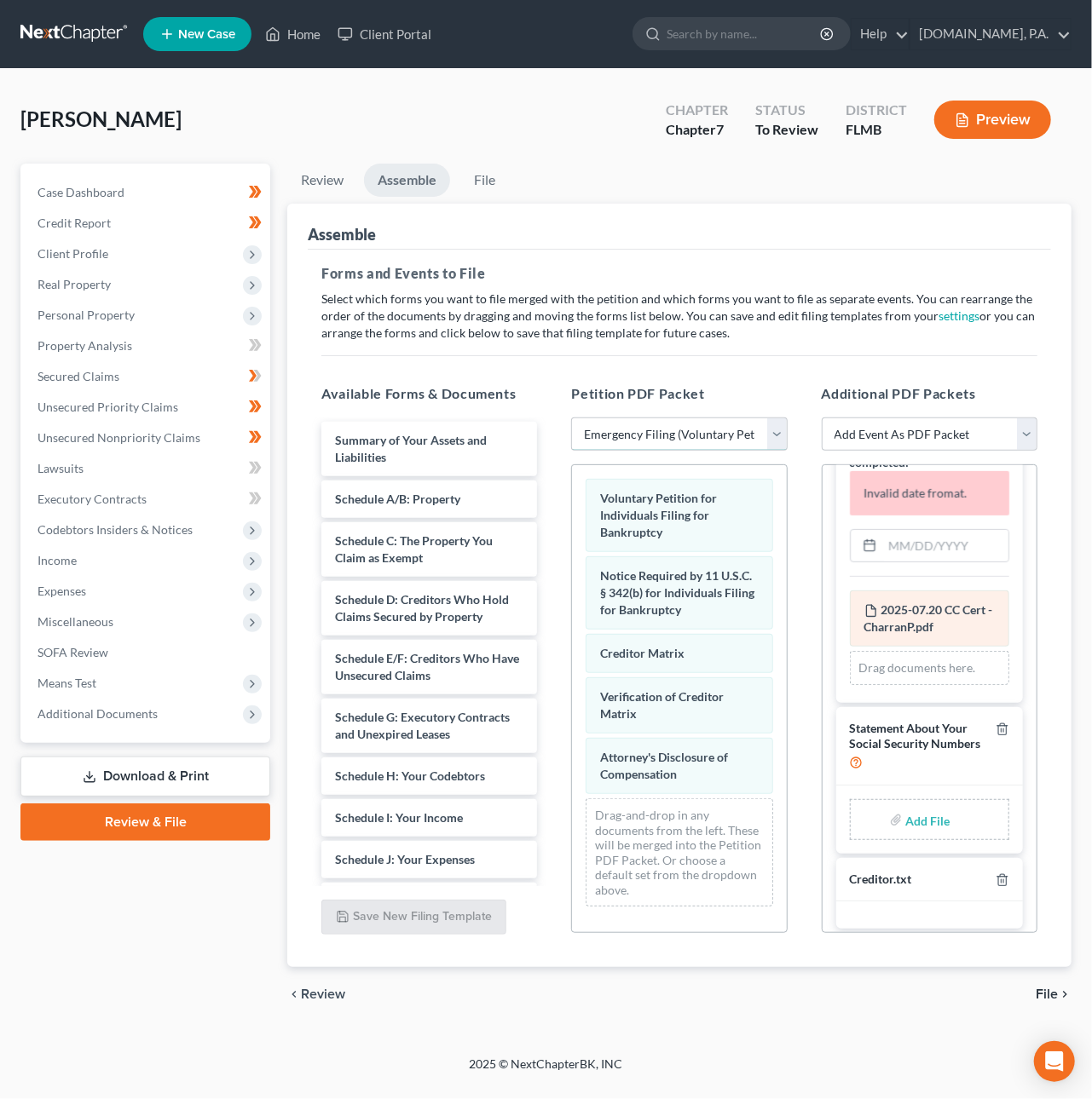
scroll to position [451, 0]
click at [929, 563] on input "text" at bounding box center [945, 547] width 126 height 33
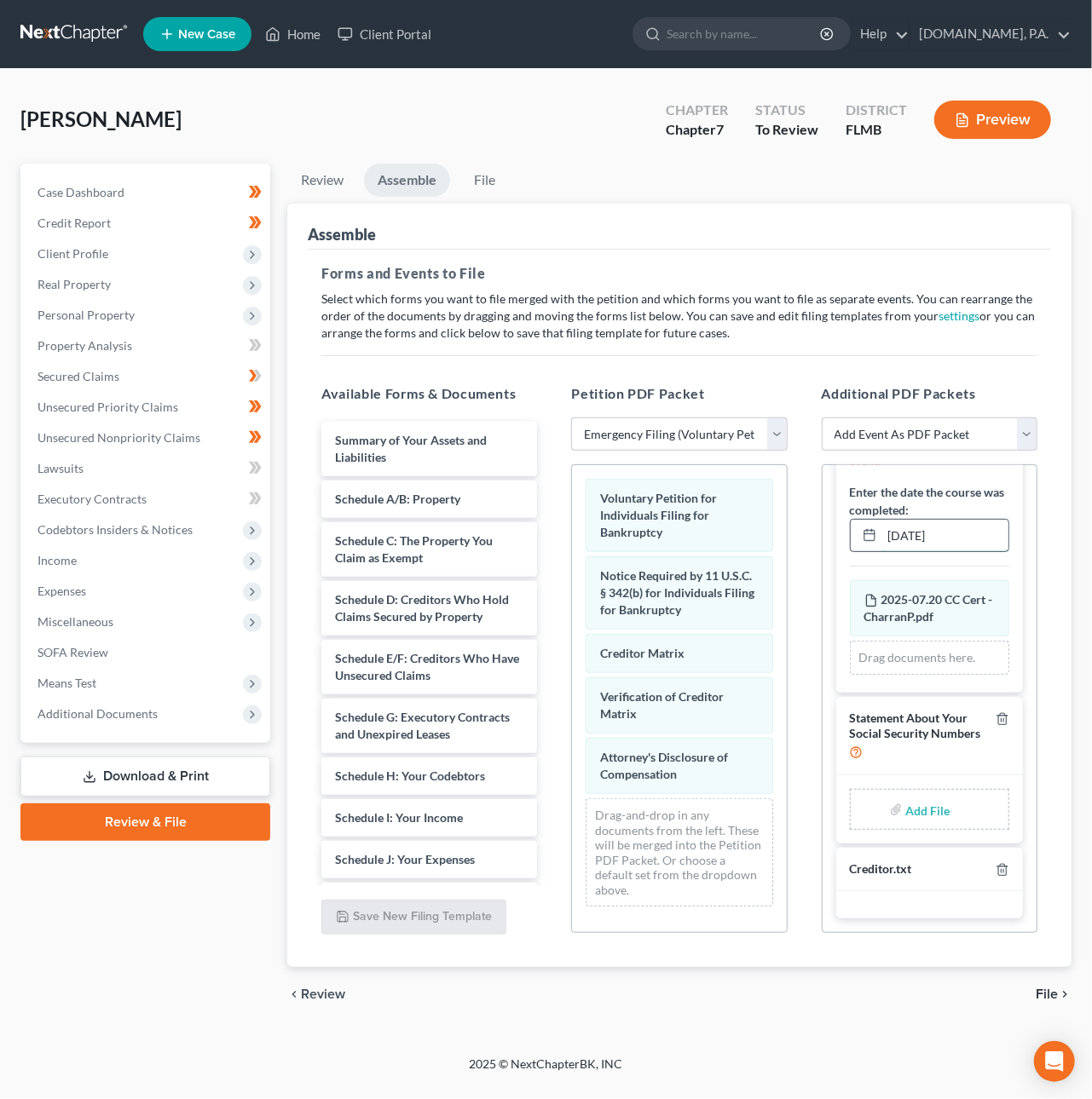
scroll to position [348, 0]
type input "07/20/2025"
click at [907, 812] on input "file" at bounding box center [924, 809] width 40 height 31
type input "C:\fakepath\Form 121 - CharranP.pdf"
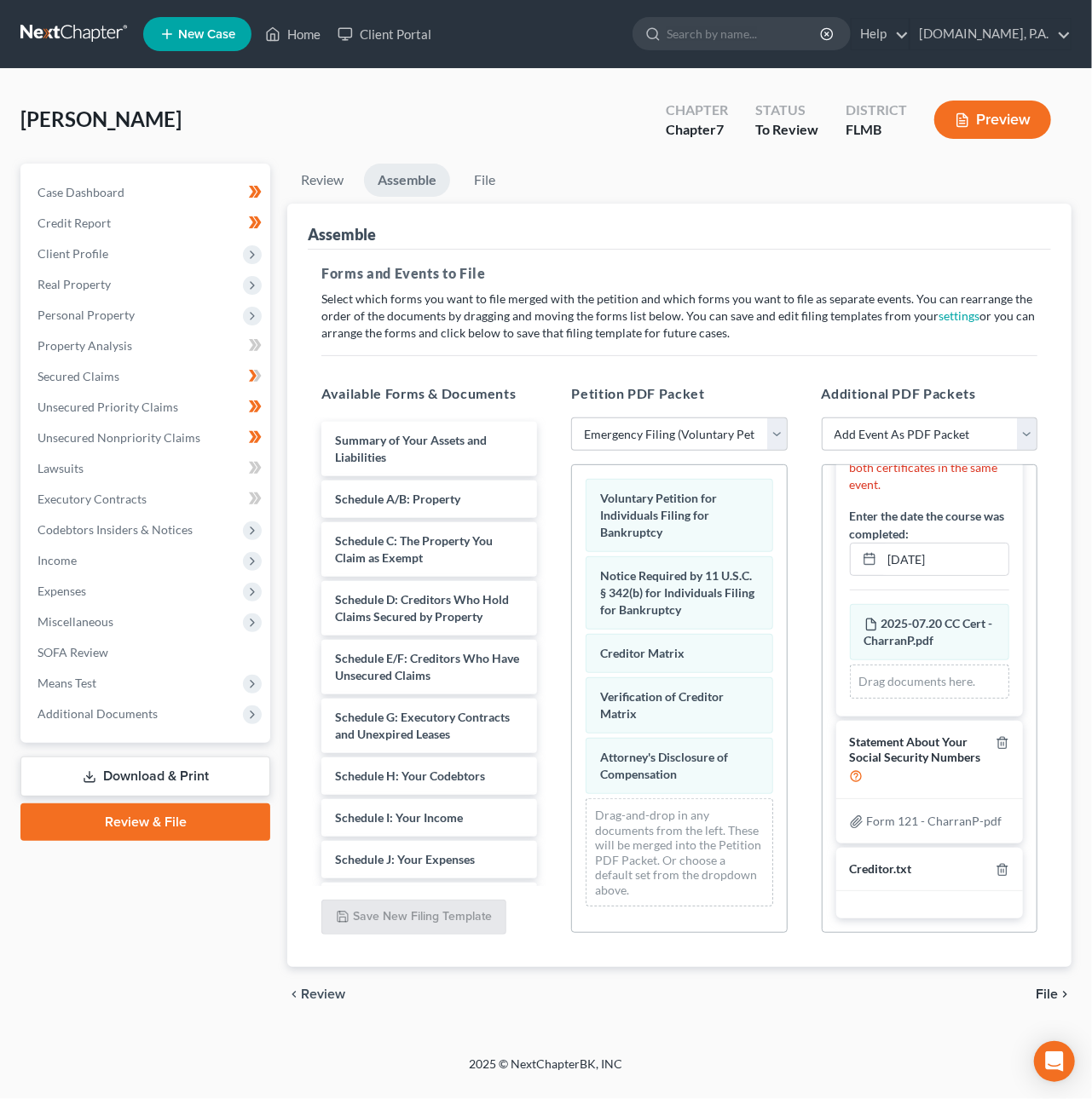
click at [1047, 992] on span "File" at bounding box center [1047, 994] width 22 height 14
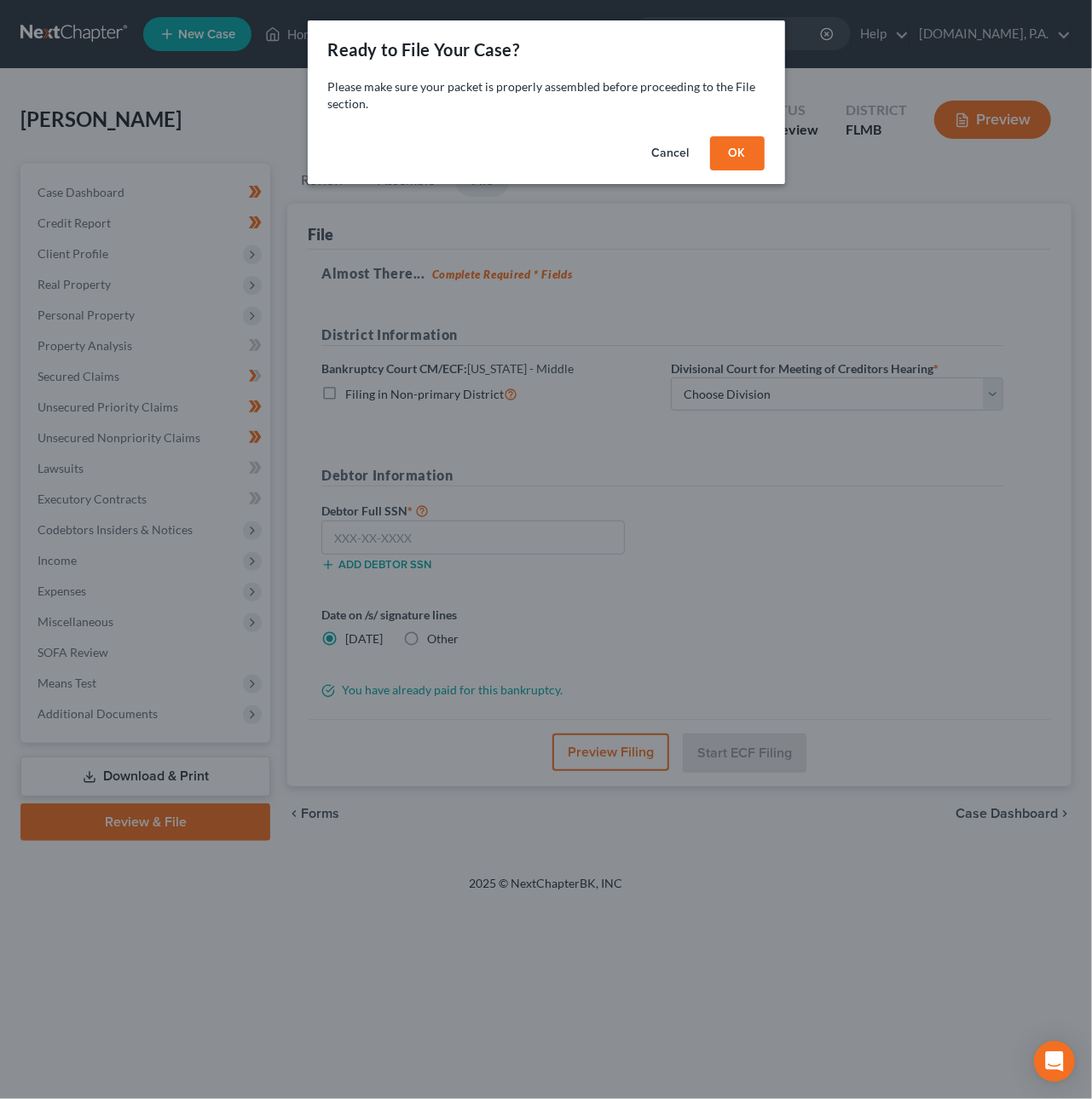
click at [736, 153] on button "OK" at bounding box center [737, 153] width 54 height 35
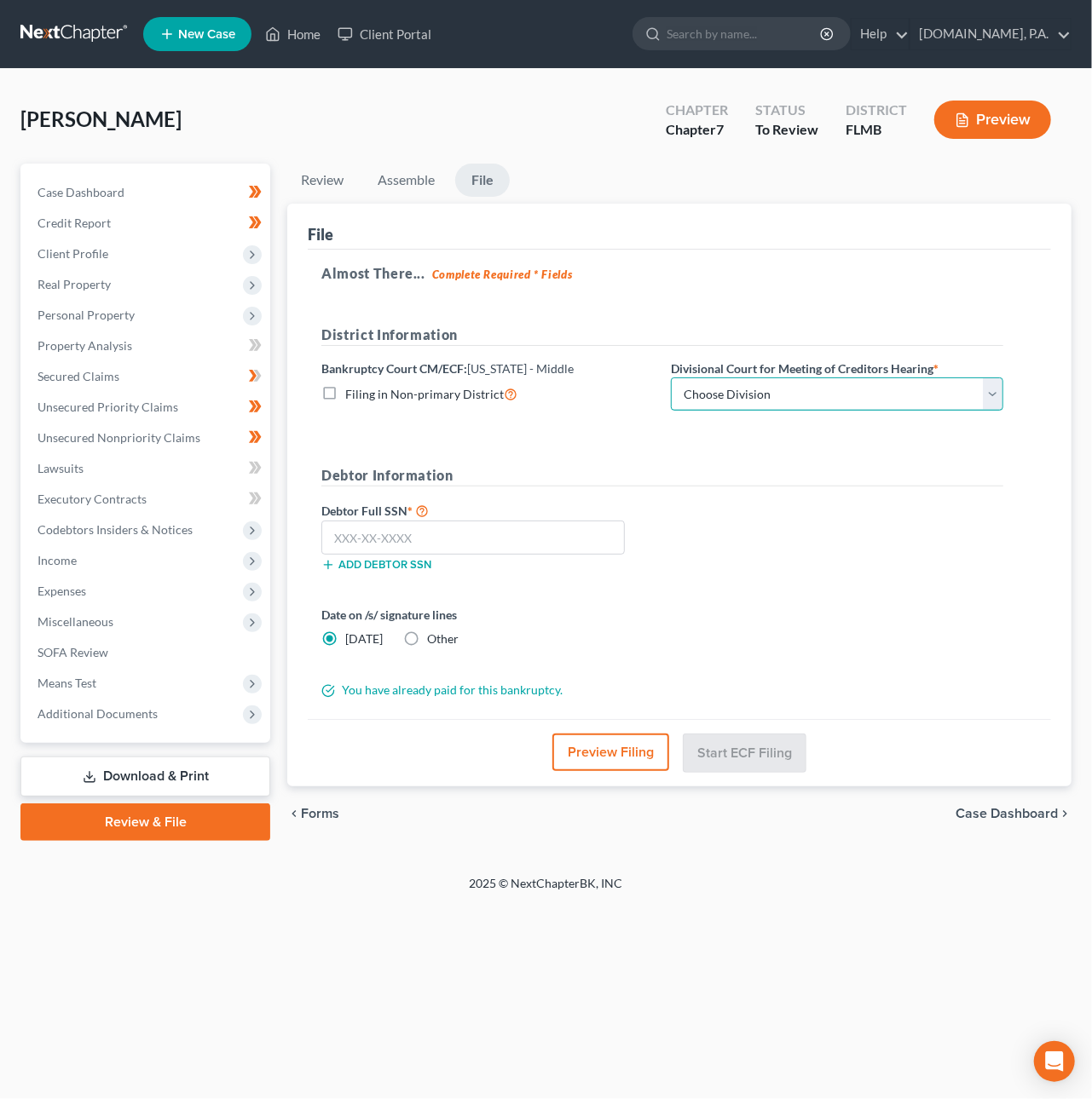
click at [724, 398] on select "Choose Division Fort Myers Jacksonville Orlando Tampa" at bounding box center [837, 395] width 332 height 35
select select "2"
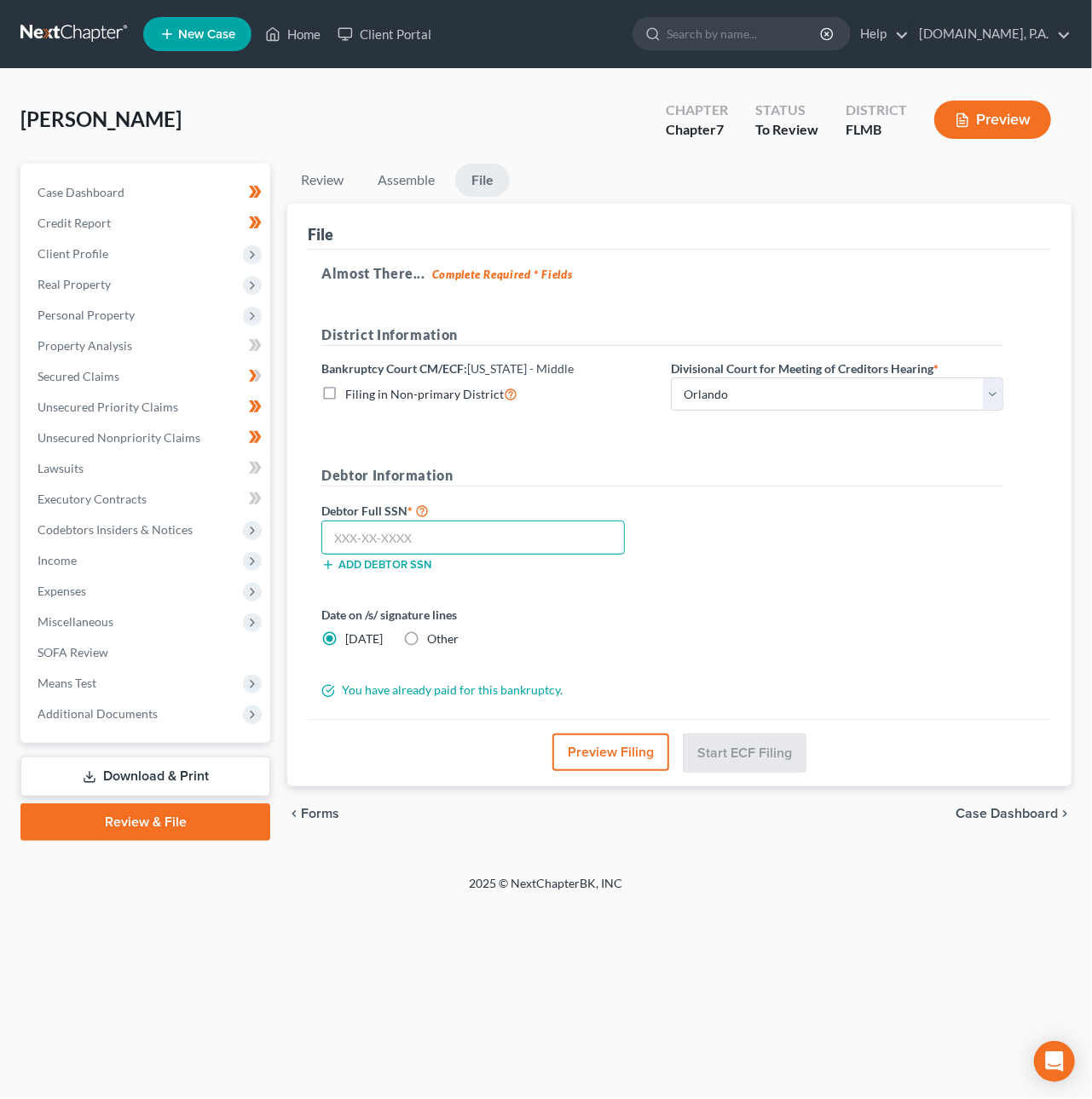
click at [448, 548] on input "text" at bounding box center [473, 538] width 304 height 35
type input "108-74-0830"
click at [752, 753] on button "Start ECF Filing" at bounding box center [745, 753] width 122 height 37
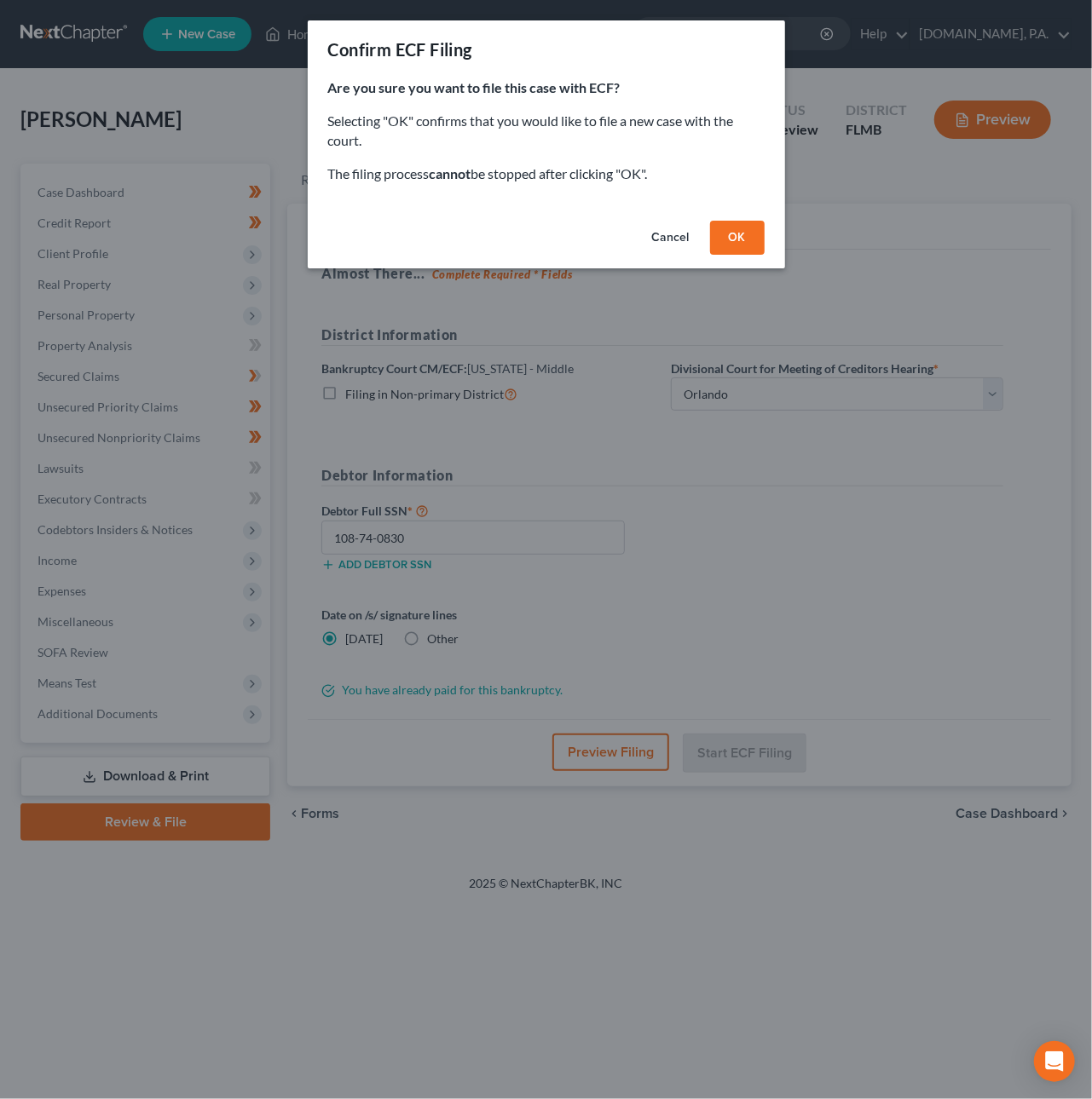
click at [759, 235] on button "OK" at bounding box center [737, 238] width 54 height 35
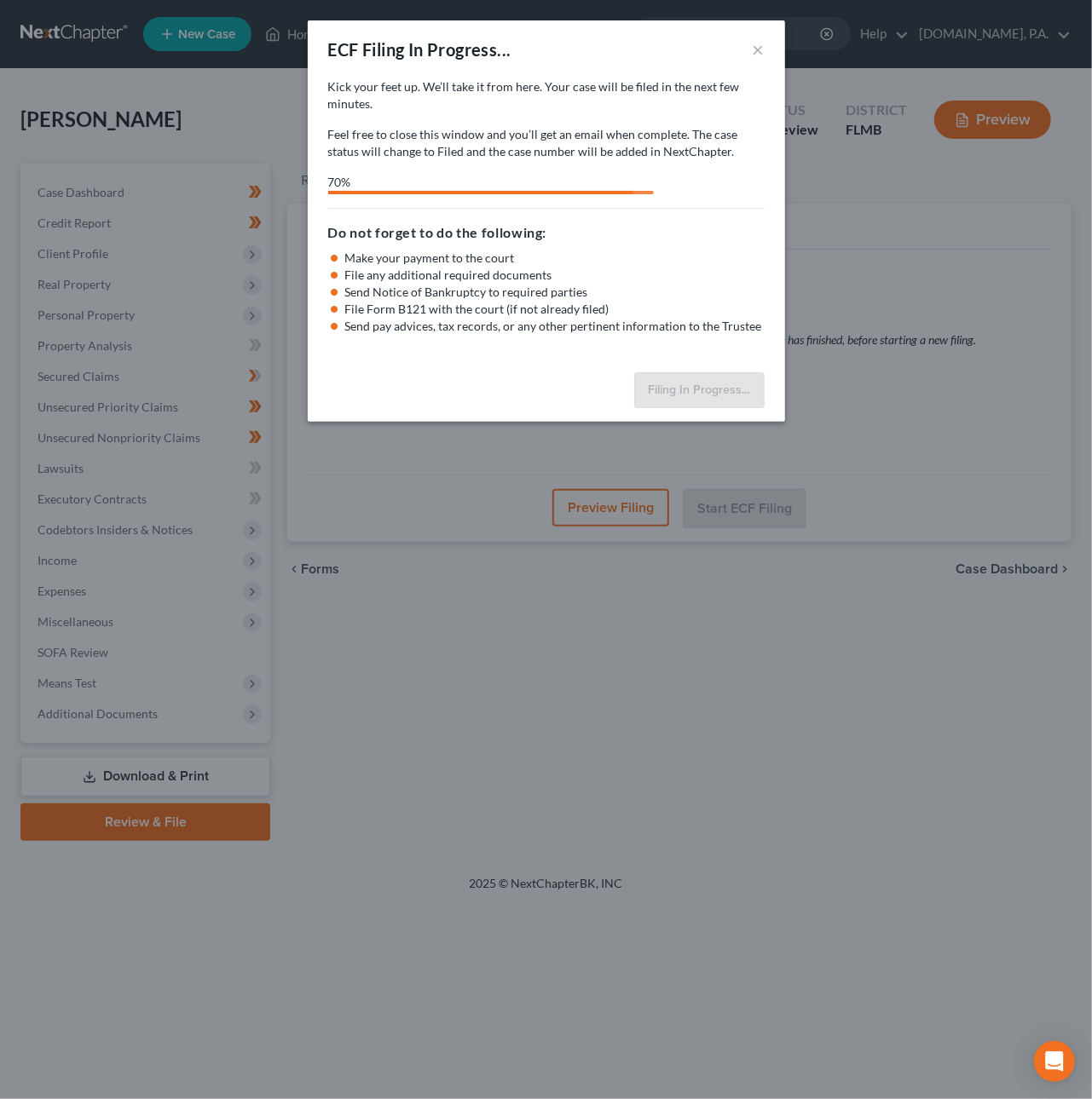
select select "2"
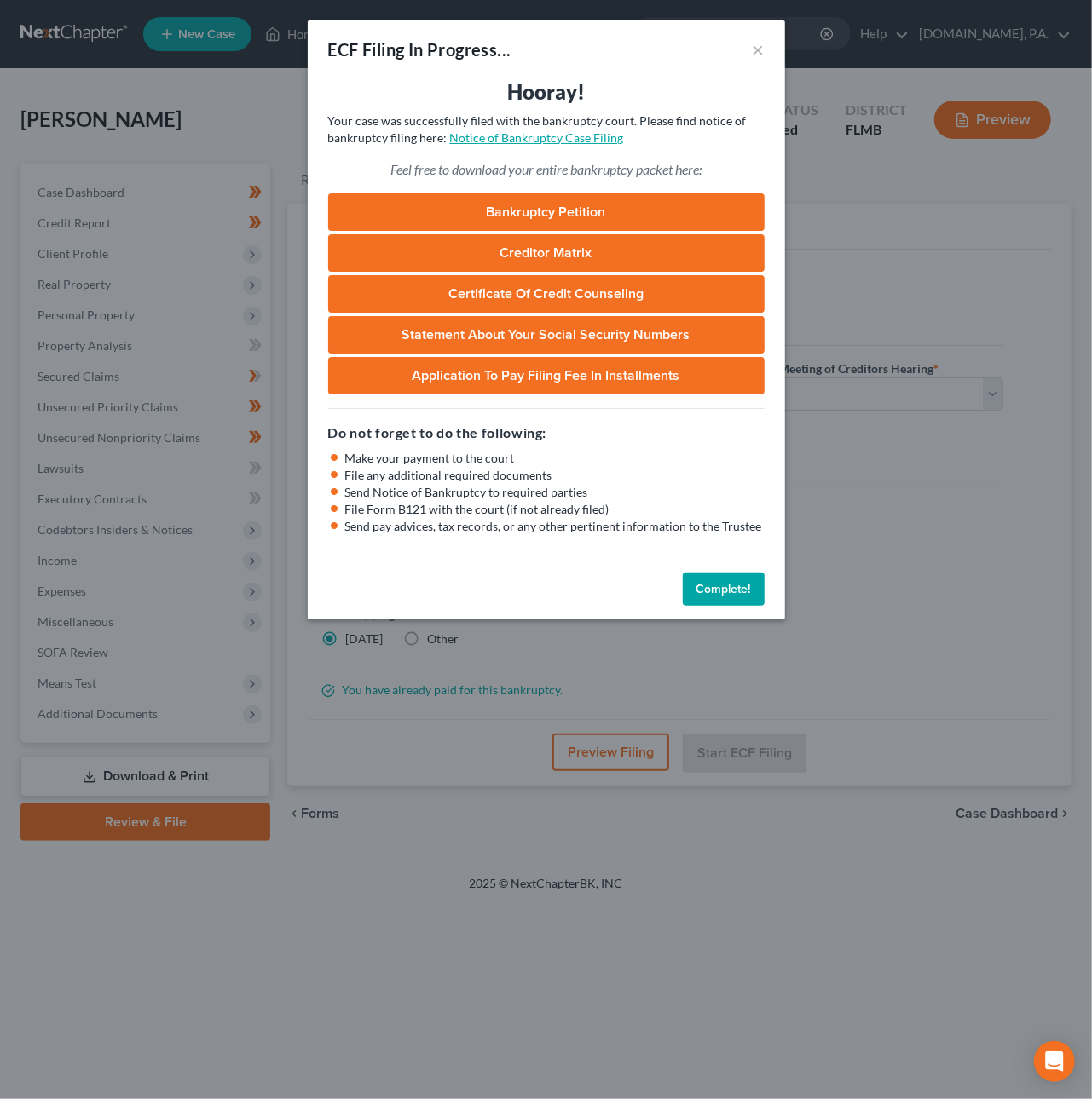
click at [542, 137] on link "Notice of Bankruptcy Case Filing" at bounding box center [537, 137] width 174 height 15
